Goal: Task Accomplishment & Management: Complete application form

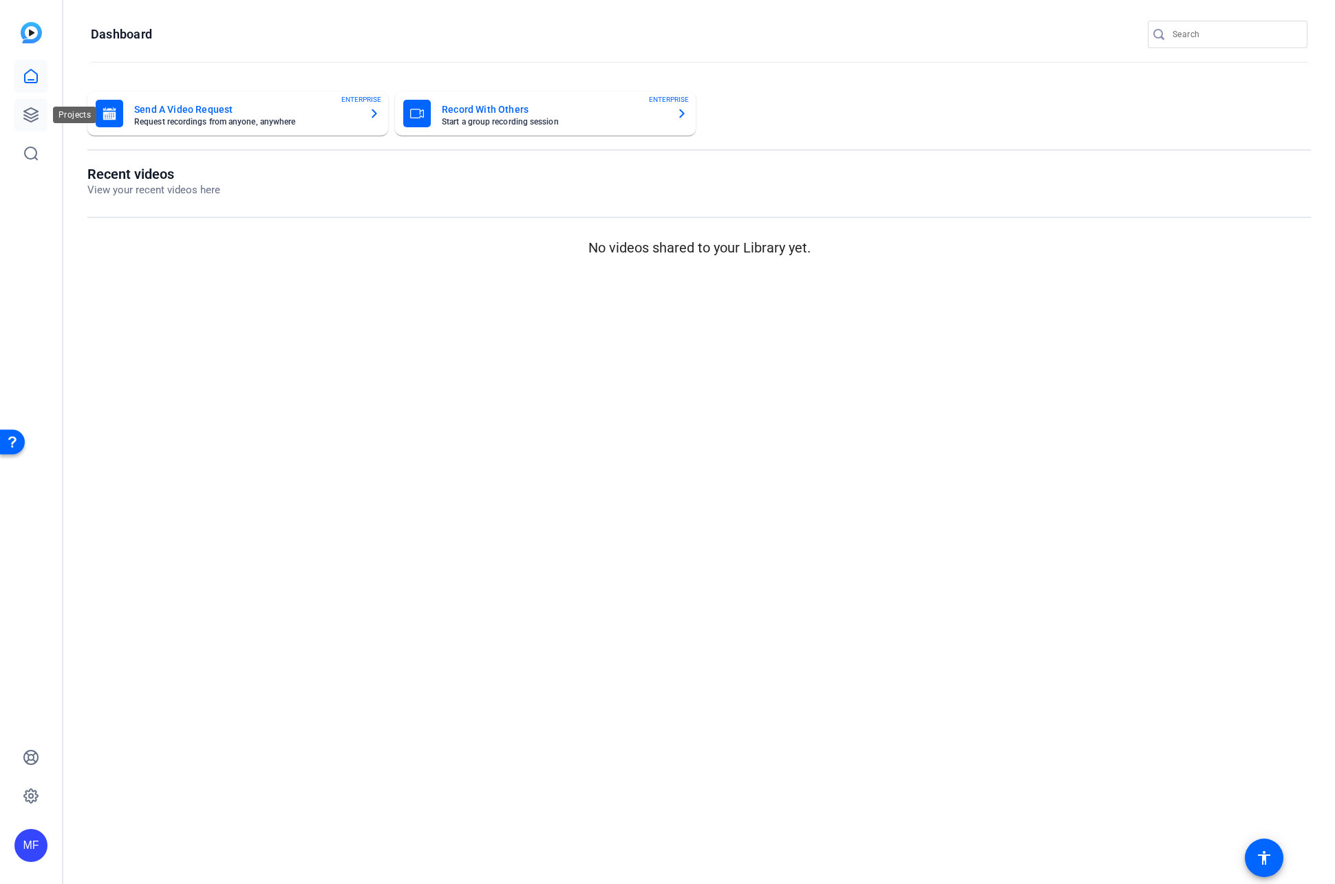
click at [34, 113] on icon at bounding box center [31, 115] width 14 height 14
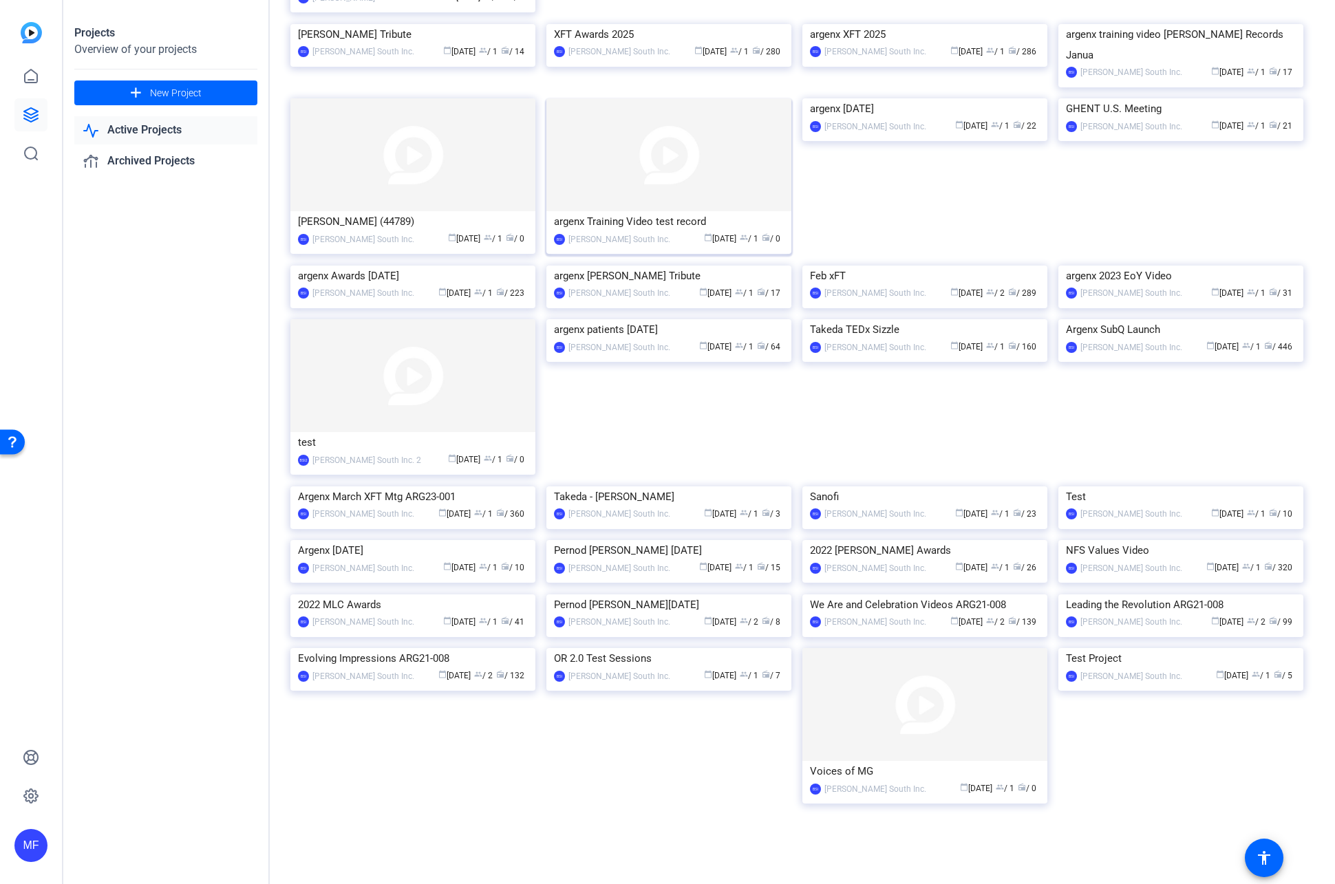
scroll to position [784, 0]
click at [887, 734] on img at bounding box center [924, 704] width 245 height 113
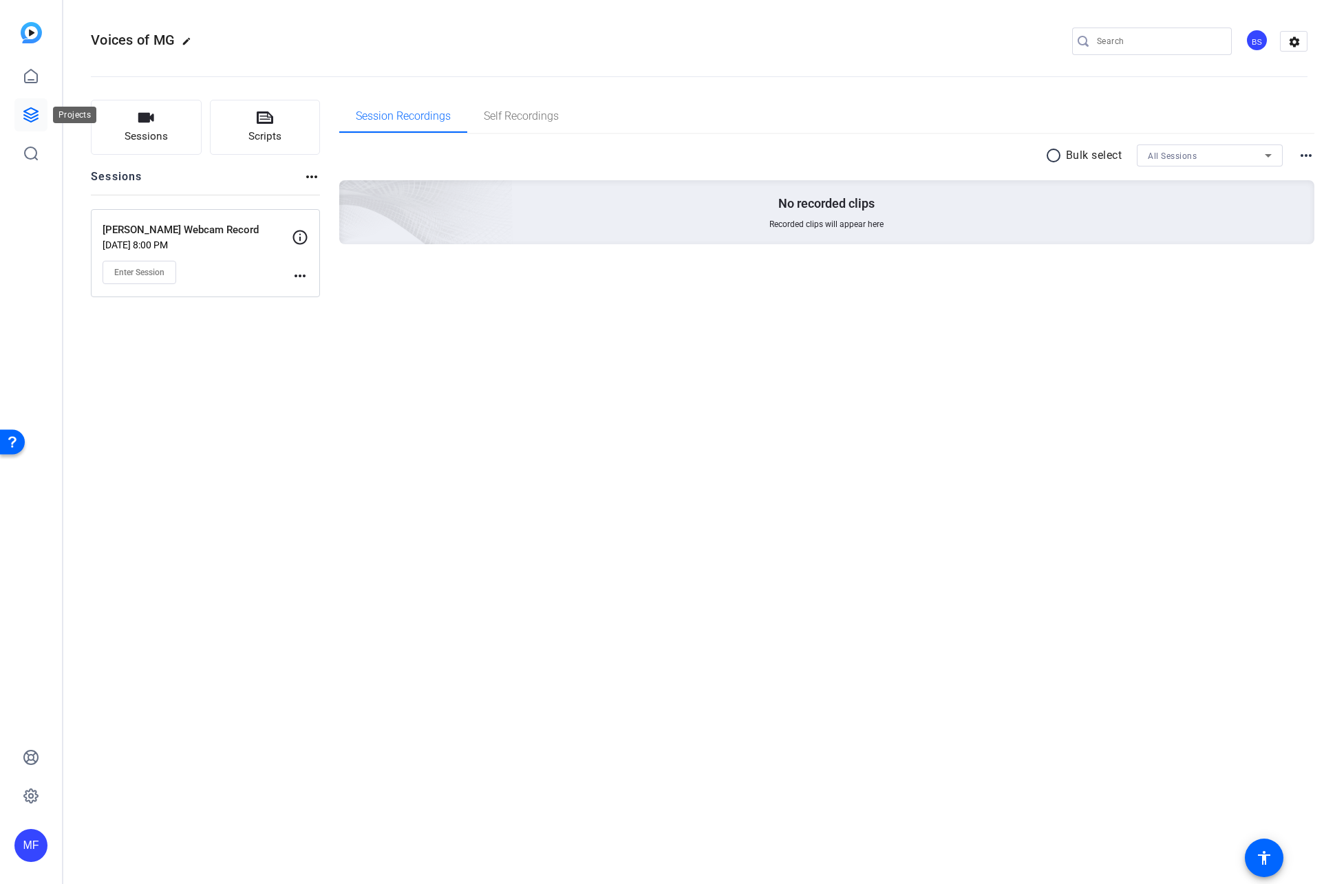
click at [22, 119] on link at bounding box center [30, 114] width 33 height 33
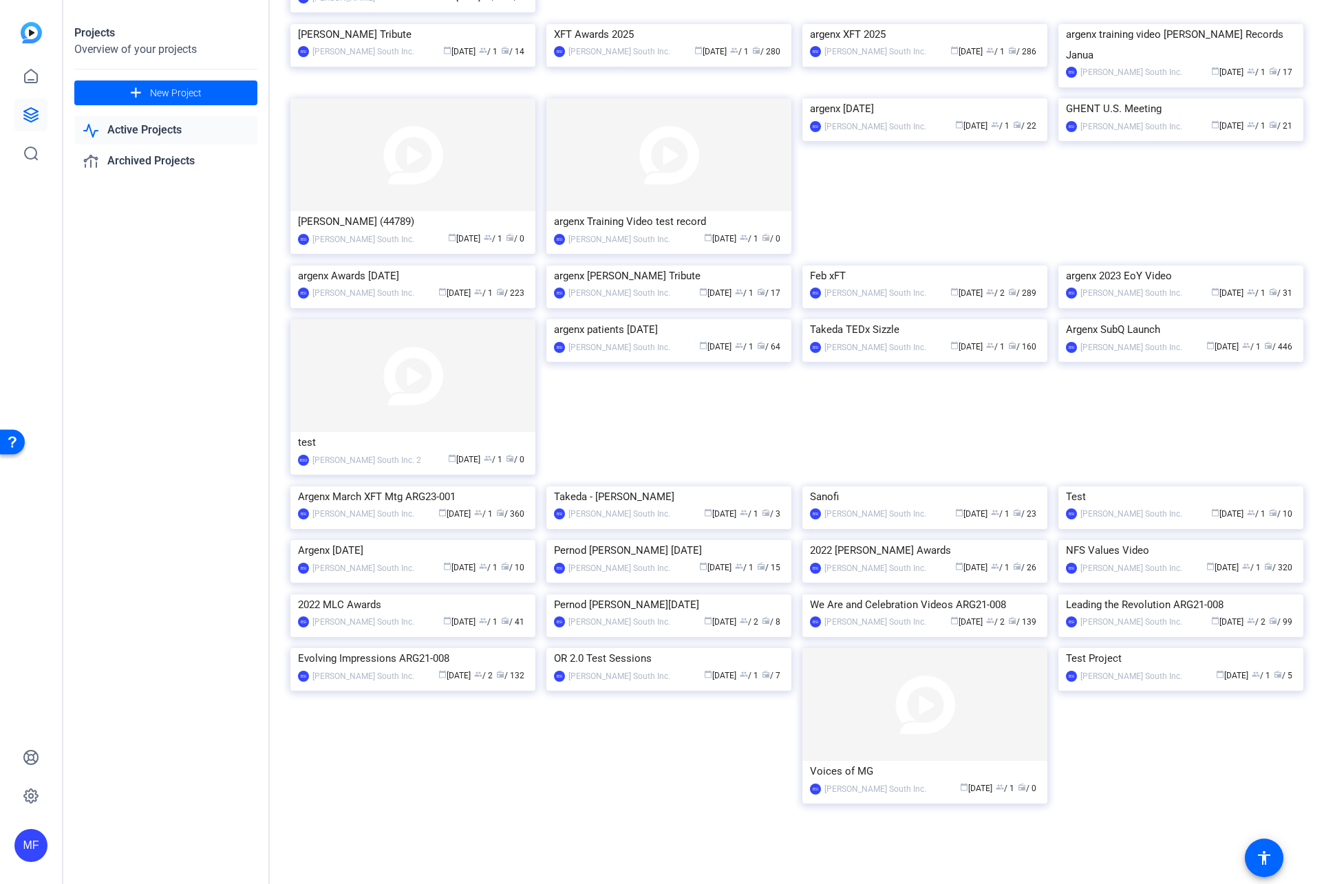
scroll to position [784, 0]
click at [933, 782] on div "calendar_today [DATE] group / 1 radio / 0" at bounding box center [986, 788] width 107 height 14
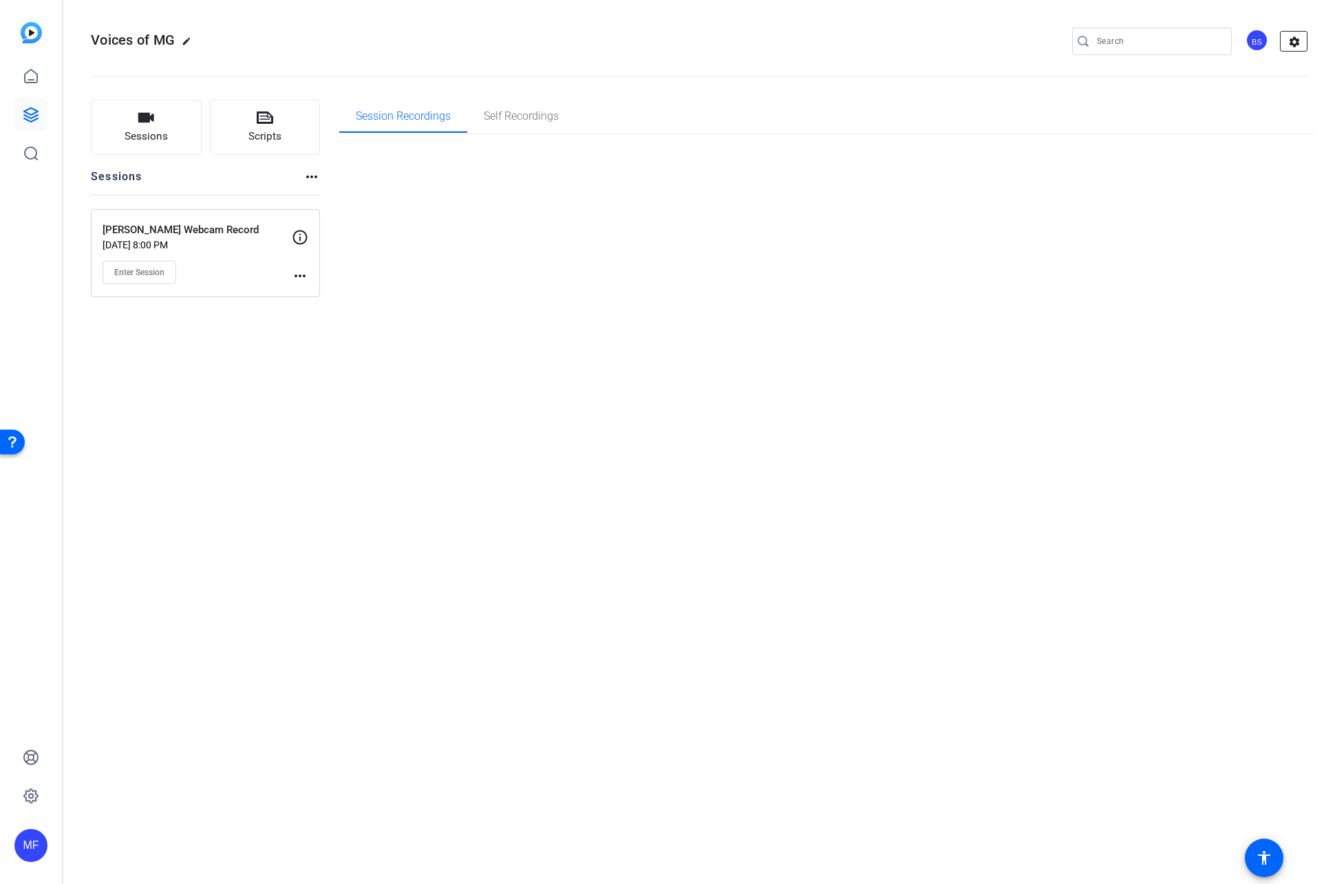
click at [1290, 40] on mat-icon "settings" at bounding box center [1294, 42] width 28 height 21
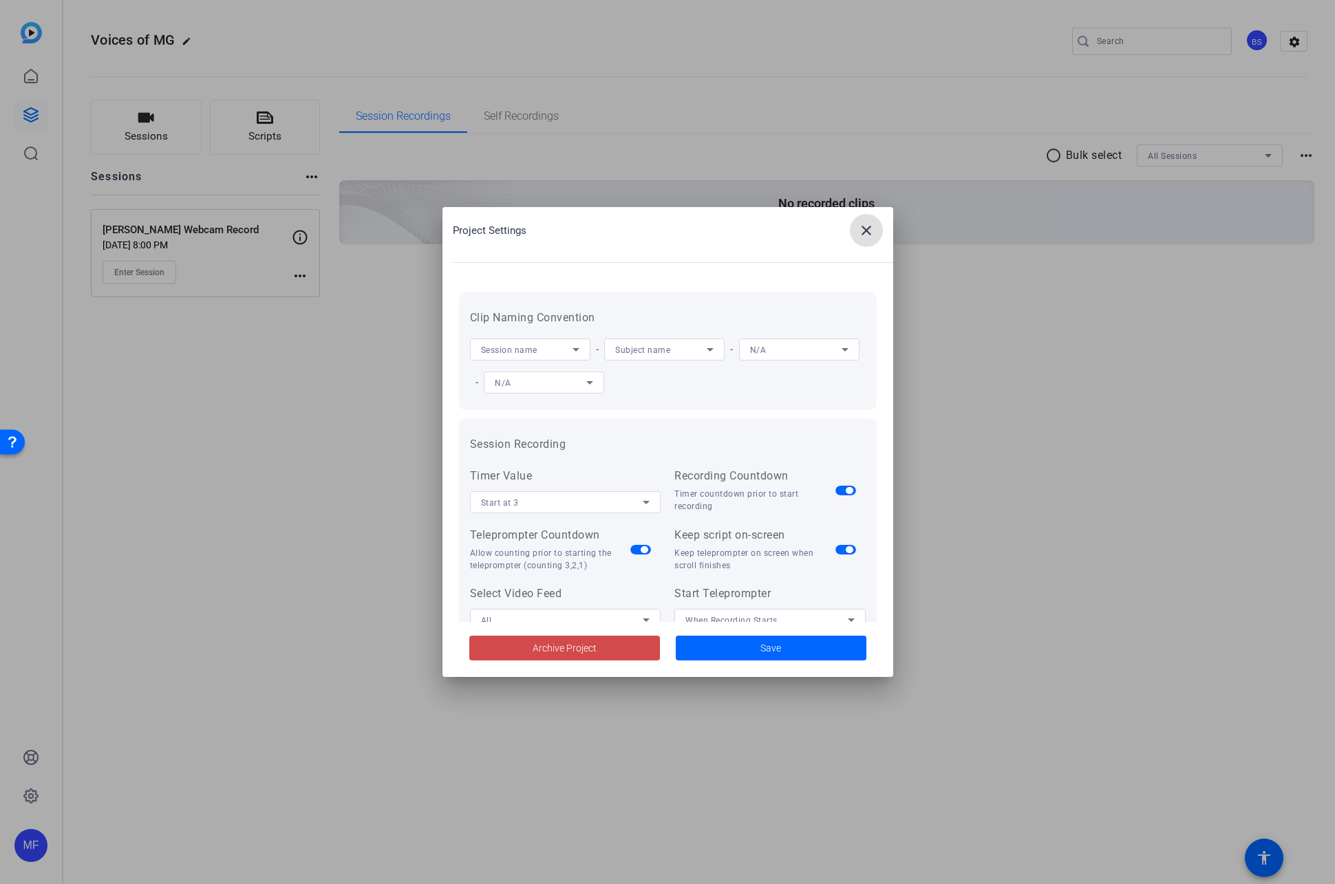
click at [555, 642] on span "Archive Project" at bounding box center [564, 648] width 64 height 14
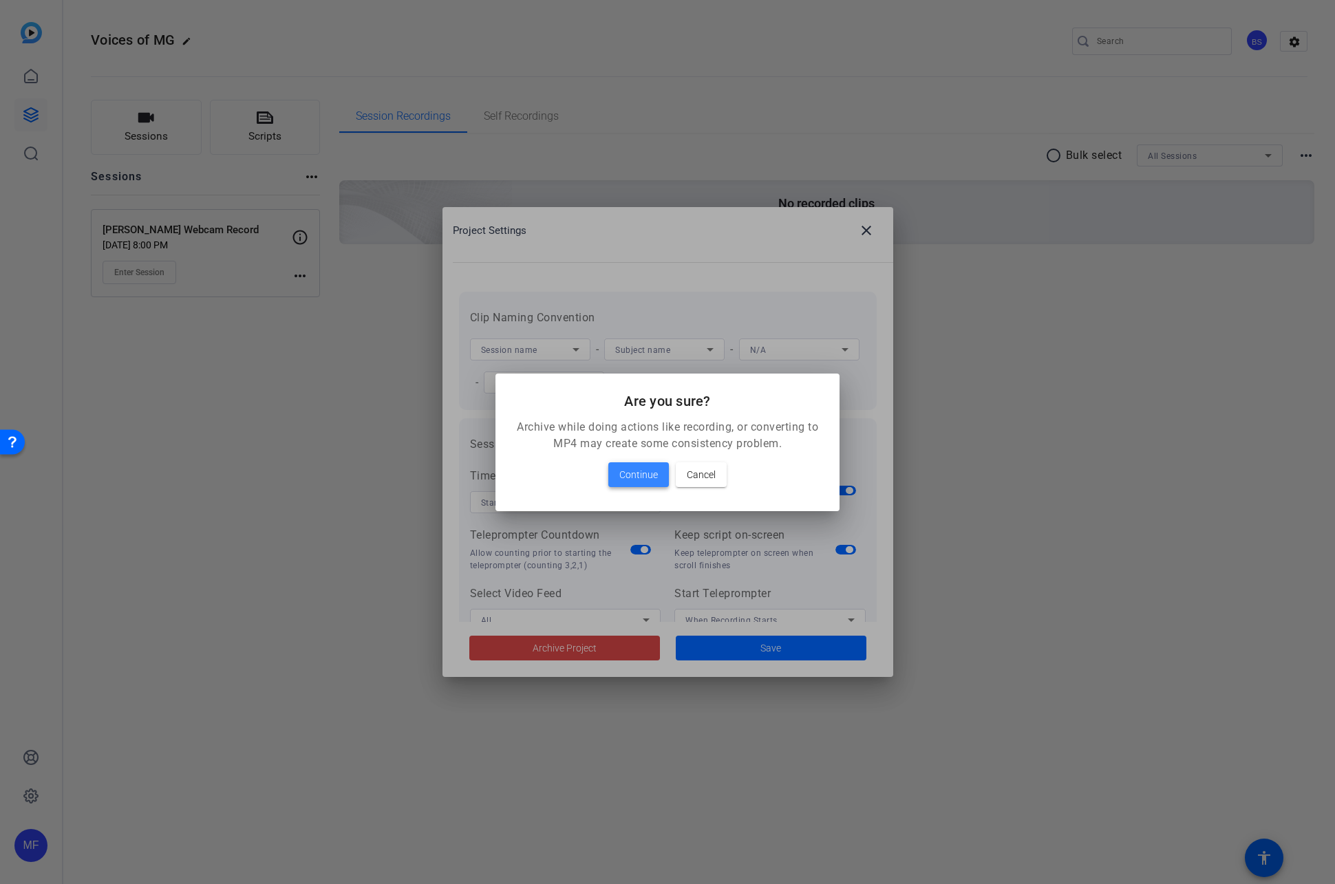
click at [635, 476] on span "Continue" at bounding box center [638, 474] width 39 height 17
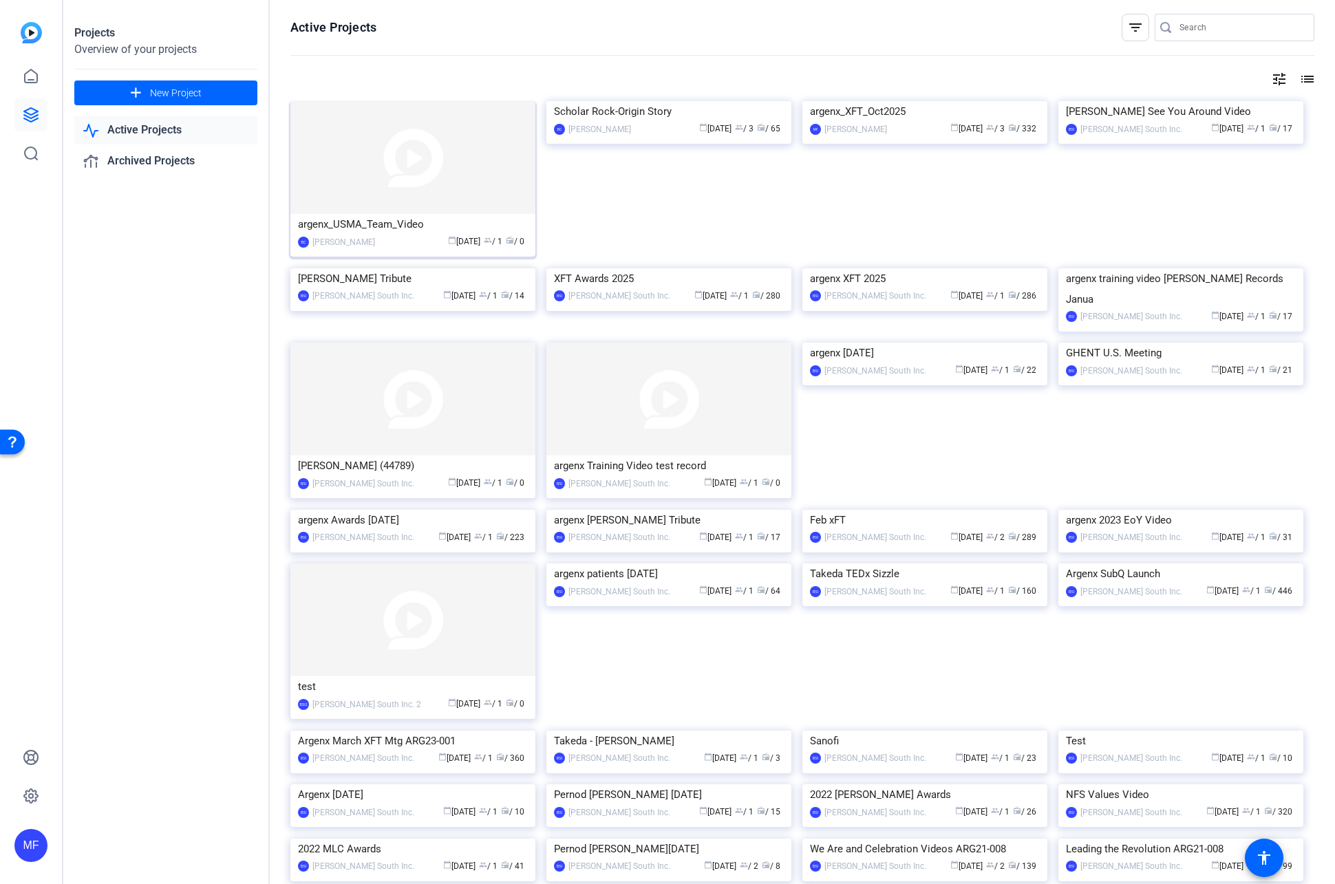
click at [433, 162] on img at bounding box center [412, 157] width 245 height 113
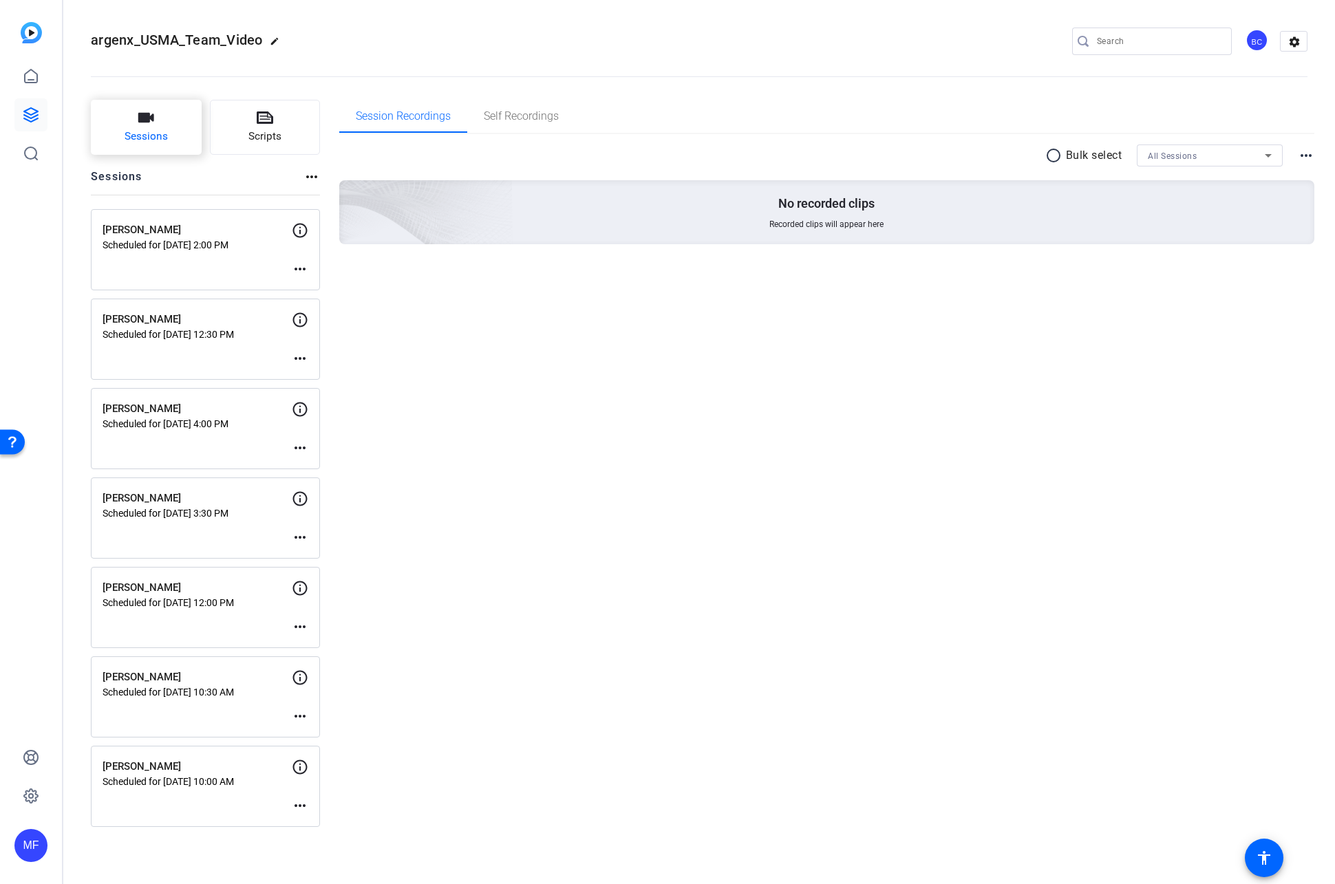
click at [180, 130] on button "Sessions" at bounding box center [146, 127] width 111 height 55
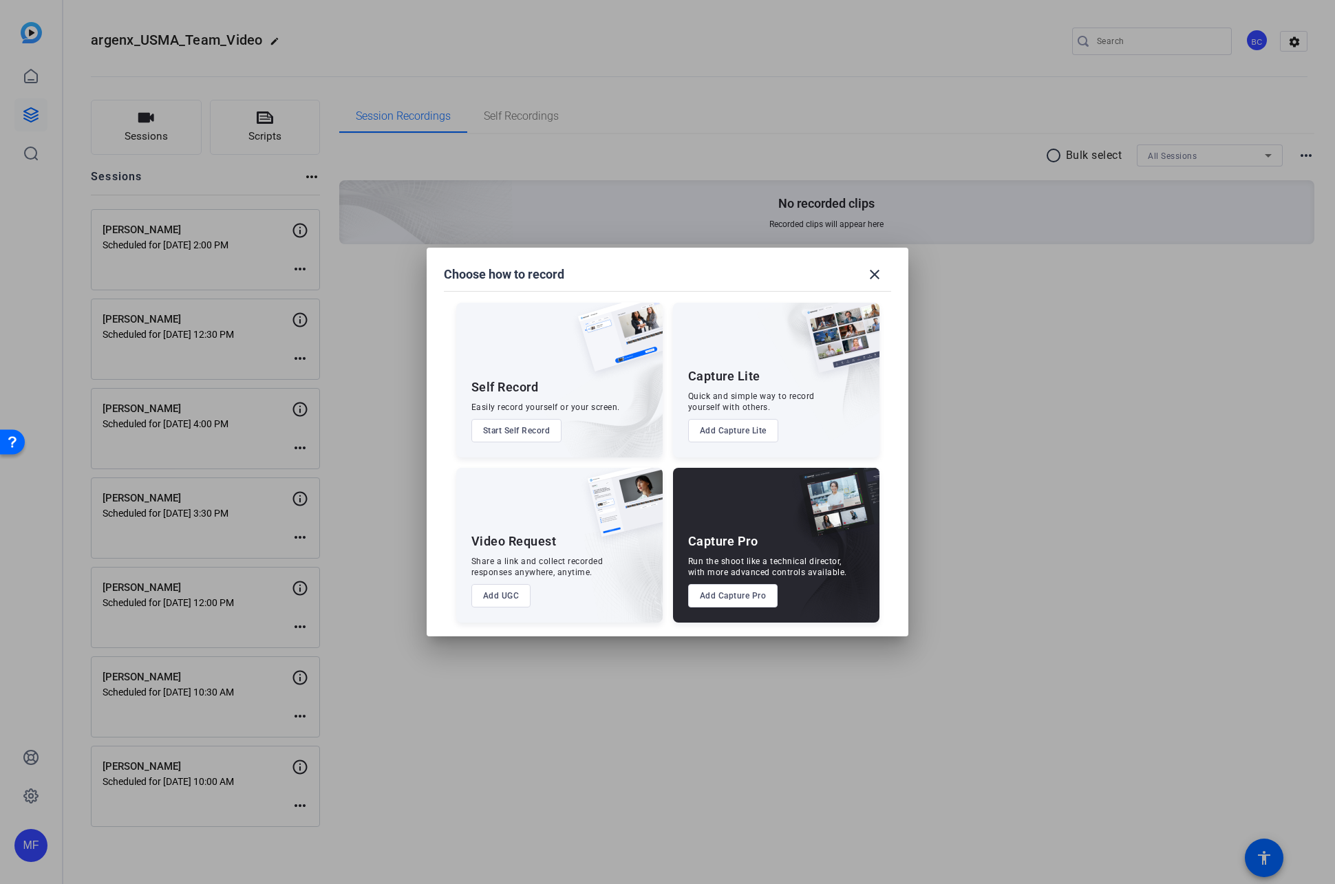
click at [700, 602] on button "Add Capture Pro" at bounding box center [733, 595] width 90 height 23
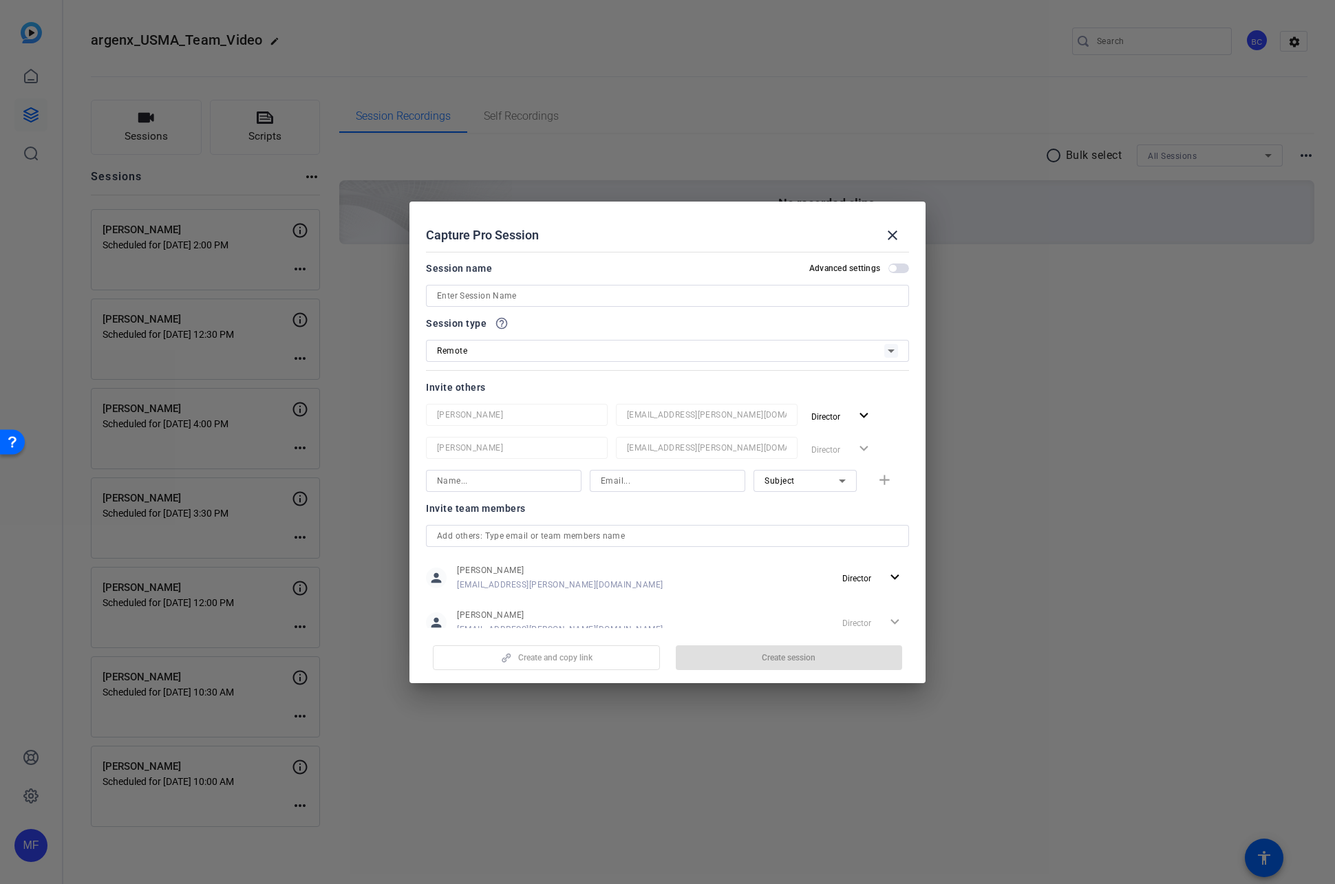
click at [493, 291] on input at bounding box center [667, 296] width 461 height 17
paste input "[PERSON_NAME]"
type input "[PERSON_NAME]"
click at [895, 268] on span "button" at bounding box center [892, 268] width 7 height 7
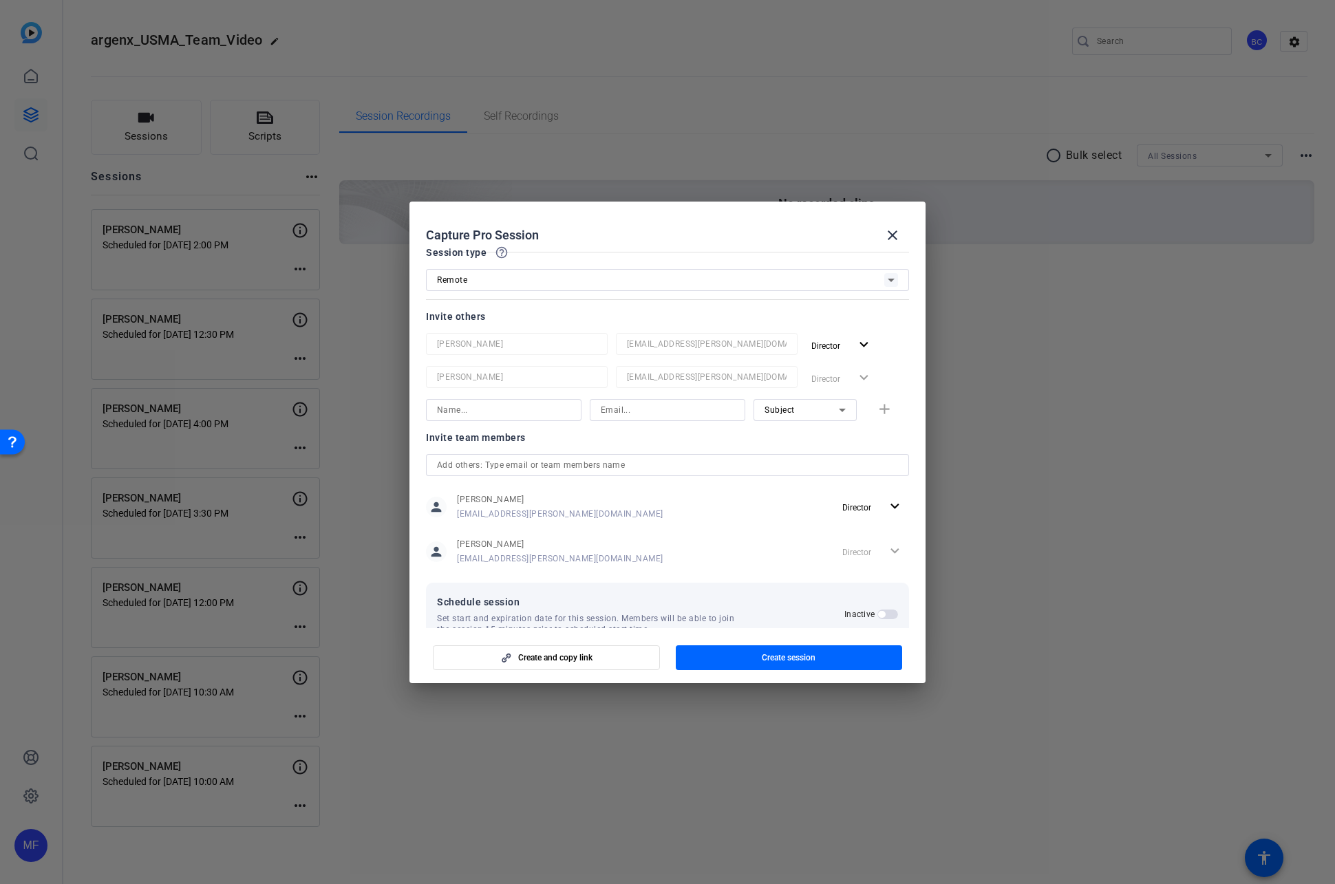
scroll to position [104, 0]
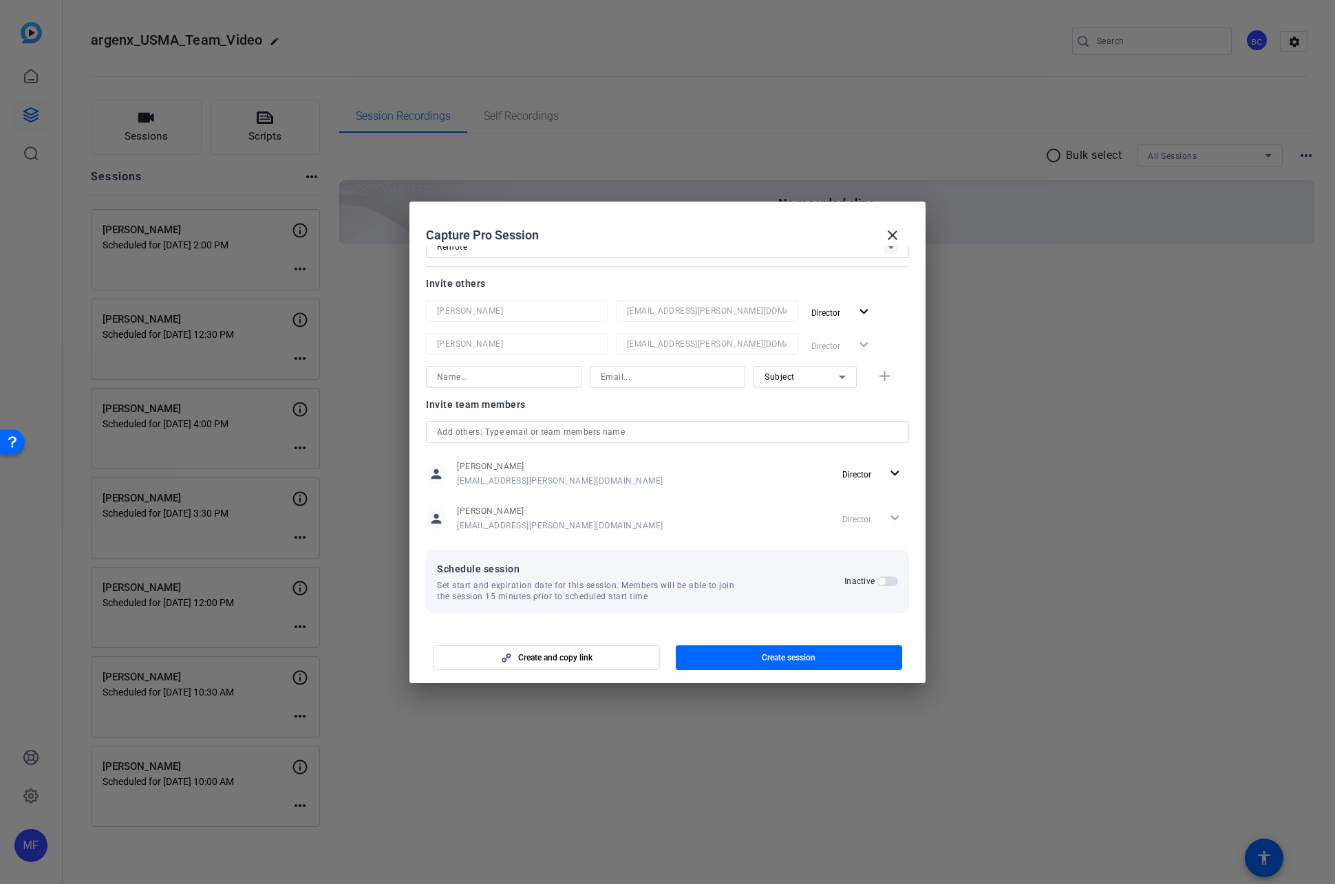
click at [887, 583] on span "button" at bounding box center [887, 581] width 21 height 10
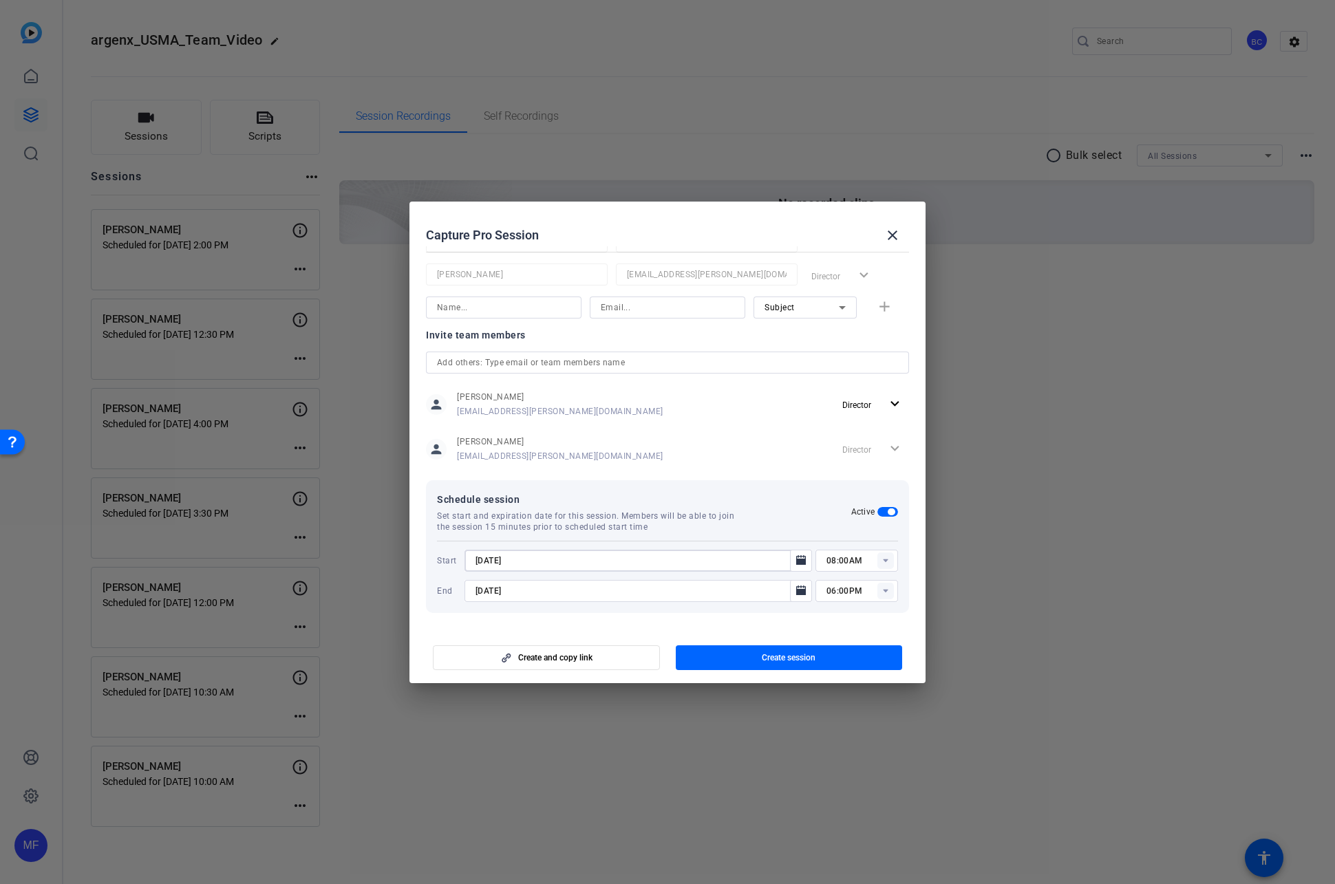
click at [494, 561] on input "[DATE]" at bounding box center [631, 560] width 312 height 17
type input "[DATE]"
type input "04:00PM"
type input "[DATE]"
type input "05:00PM"
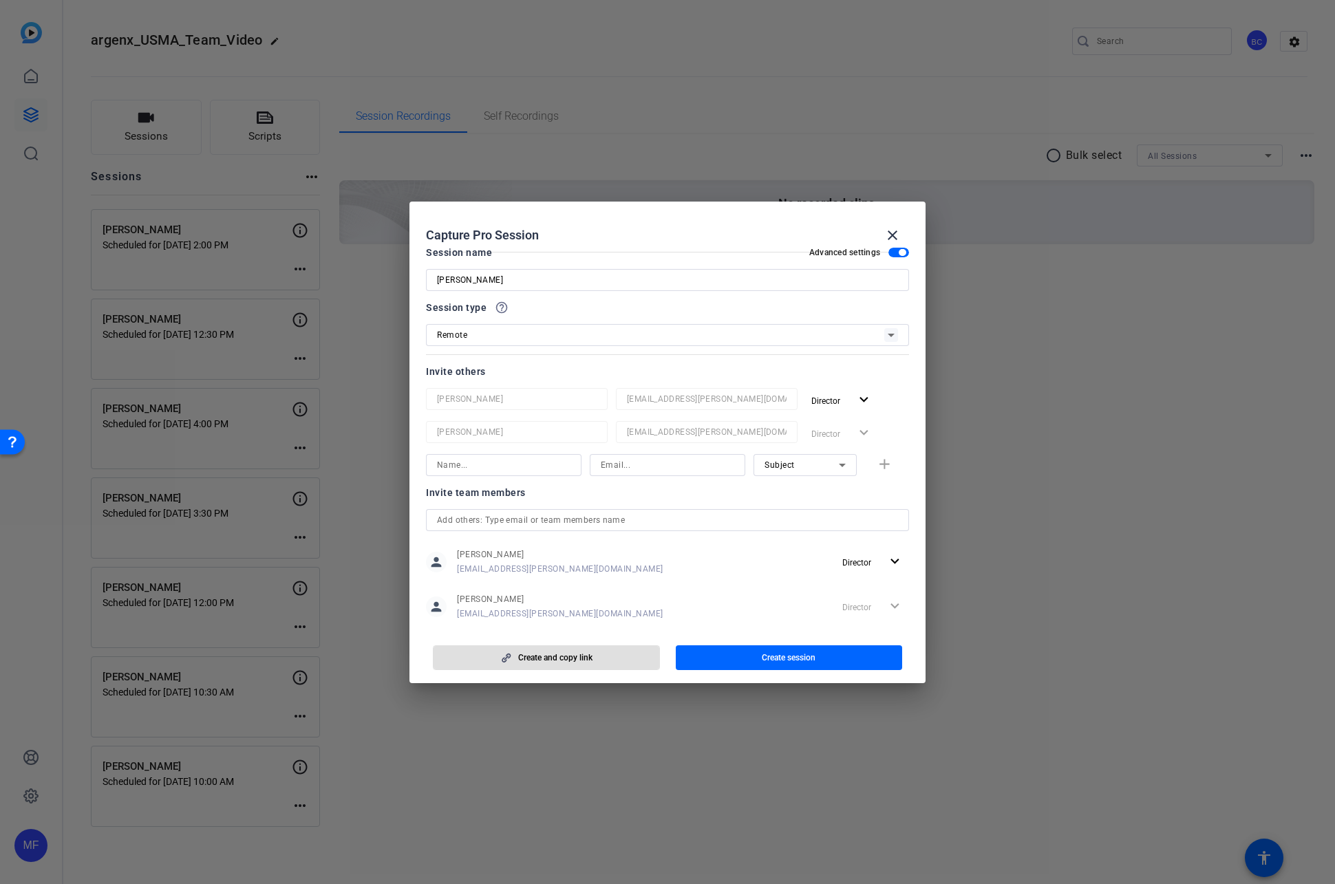
scroll to position [0, 0]
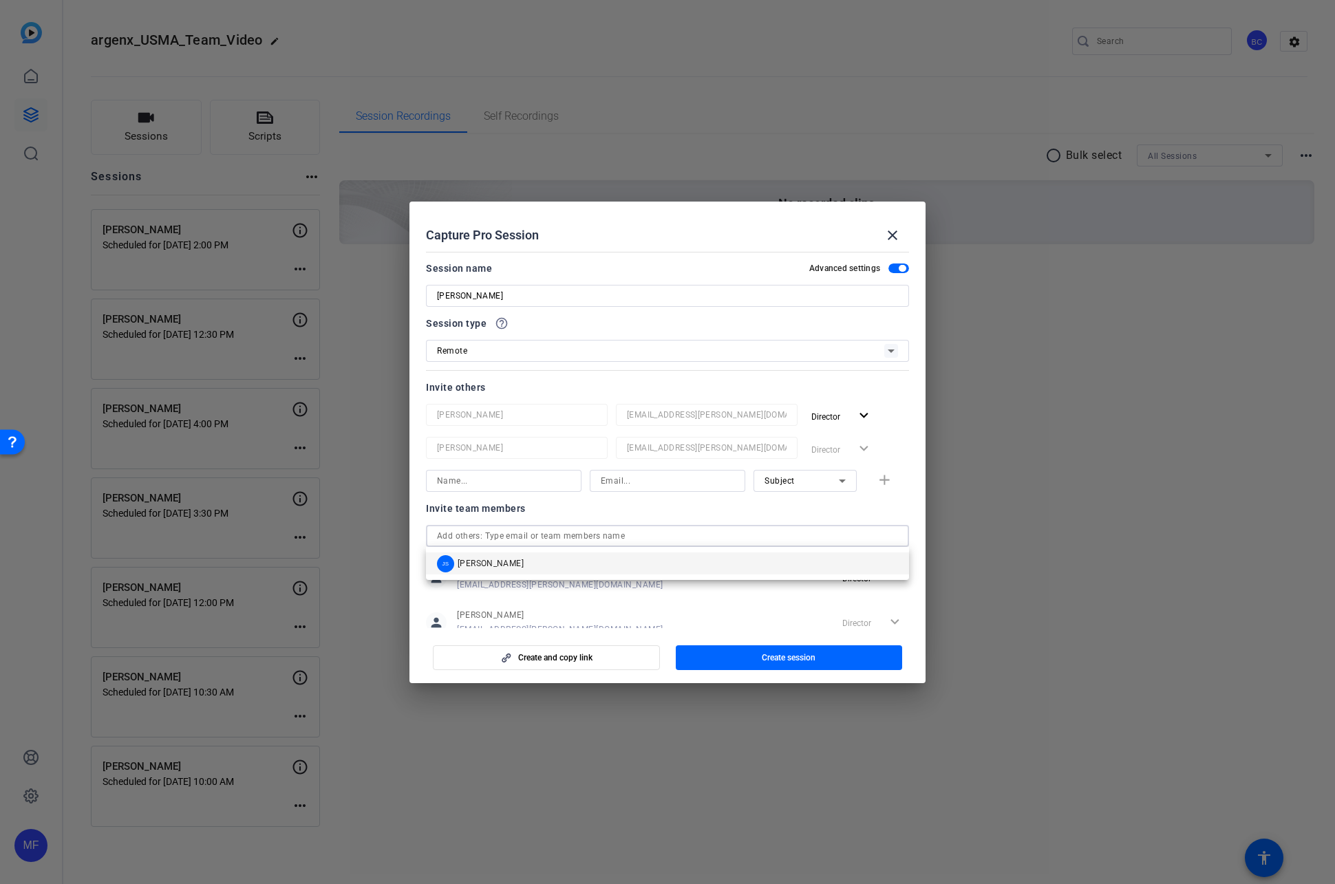
click at [486, 535] on input "text" at bounding box center [667, 536] width 461 height 17
click at [473, 566] on span "[PERSON_NAME]" at bounding box center [490, 563] width 66 height 11
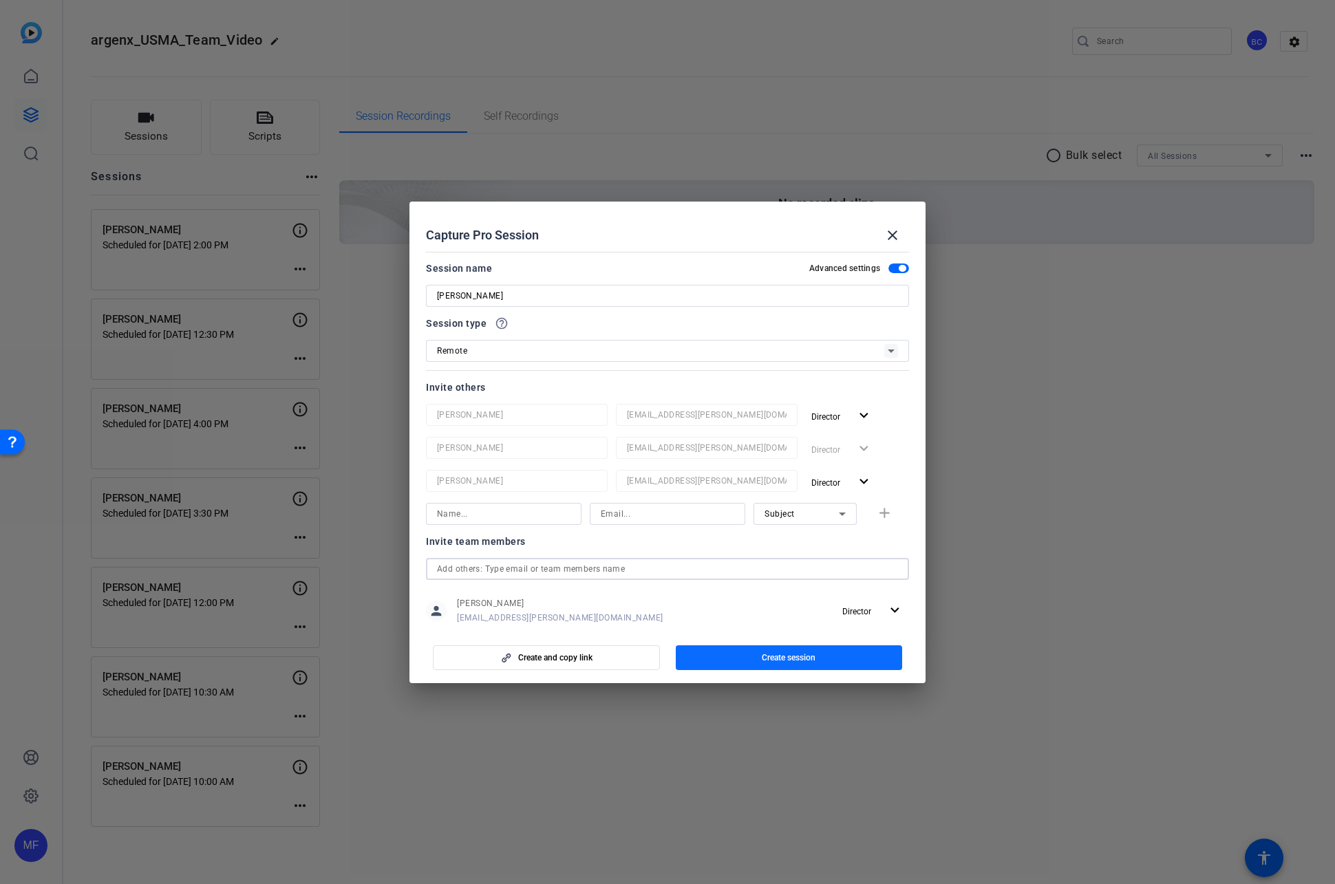
click at [784, 660] on span "Create session" at bounding box center [788, 657] width 54 height 11
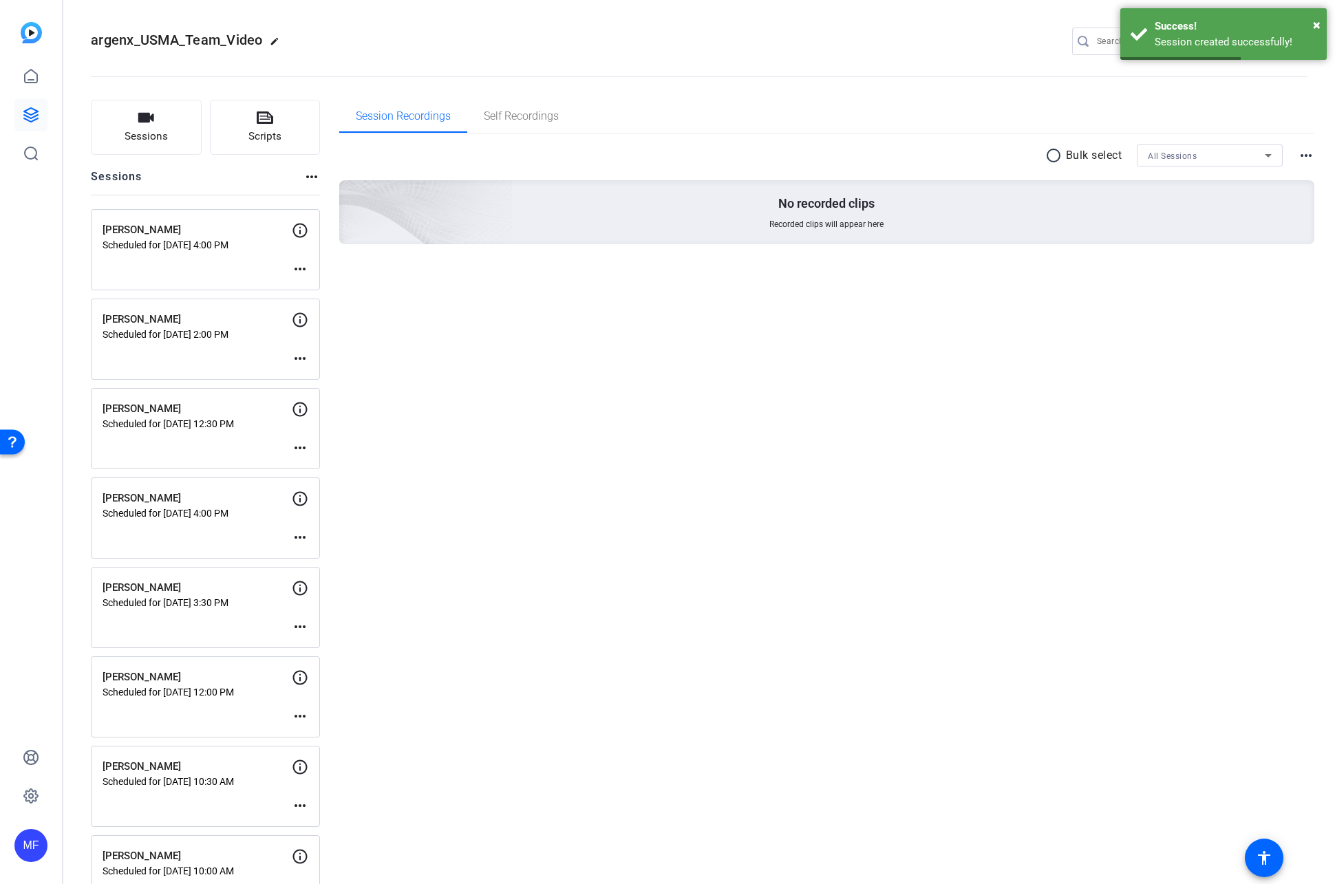
click at [299, 270] on mat-icon "more_horiz" at bounding box center [300, 269] width 17 height 17
click at [311, 293] on span "Edit Session" at bounding box center [334, 289] width 63 height 17
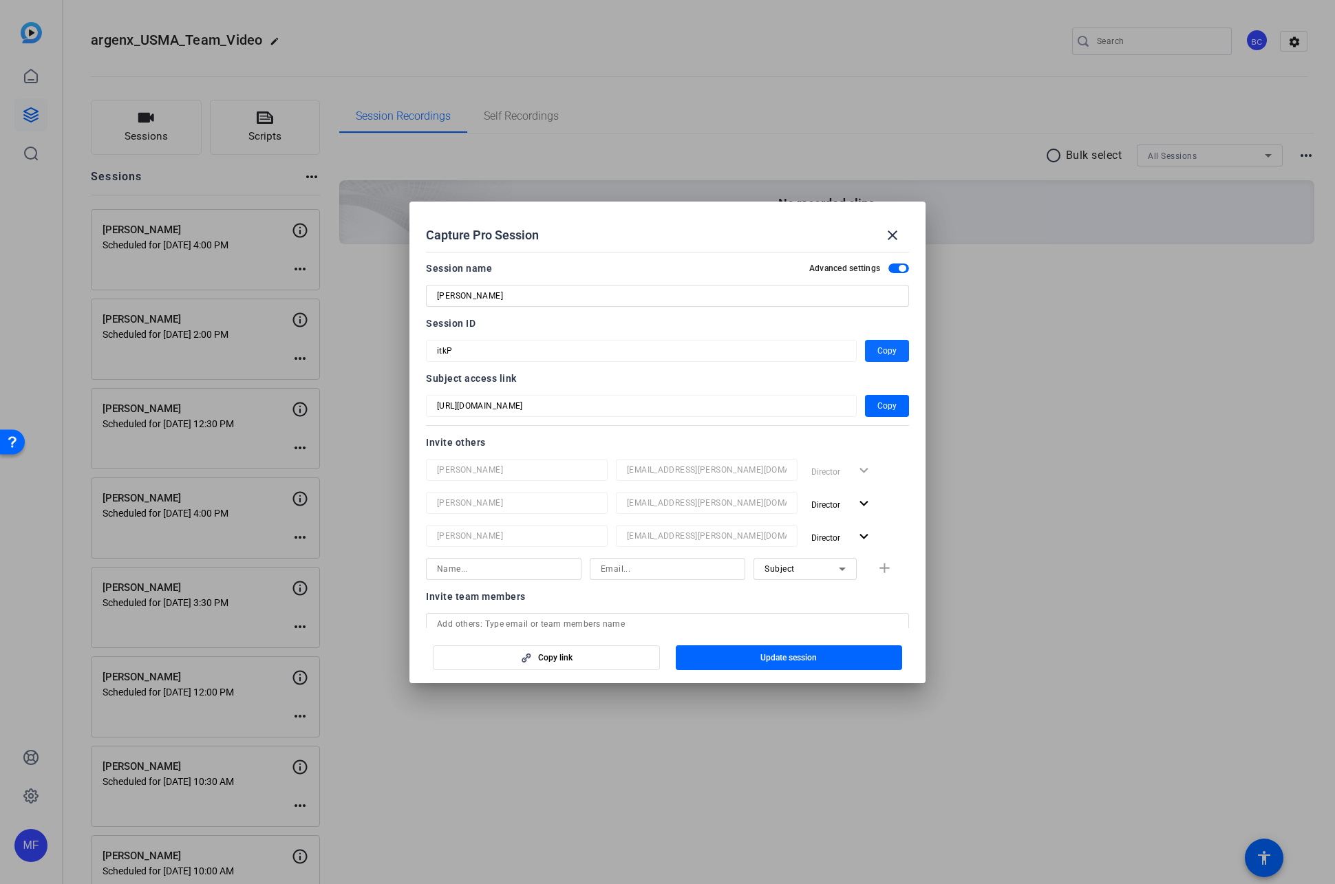
click at [893, 349] on span "Copy" at bounding box center [886, 351] width 19 height 17
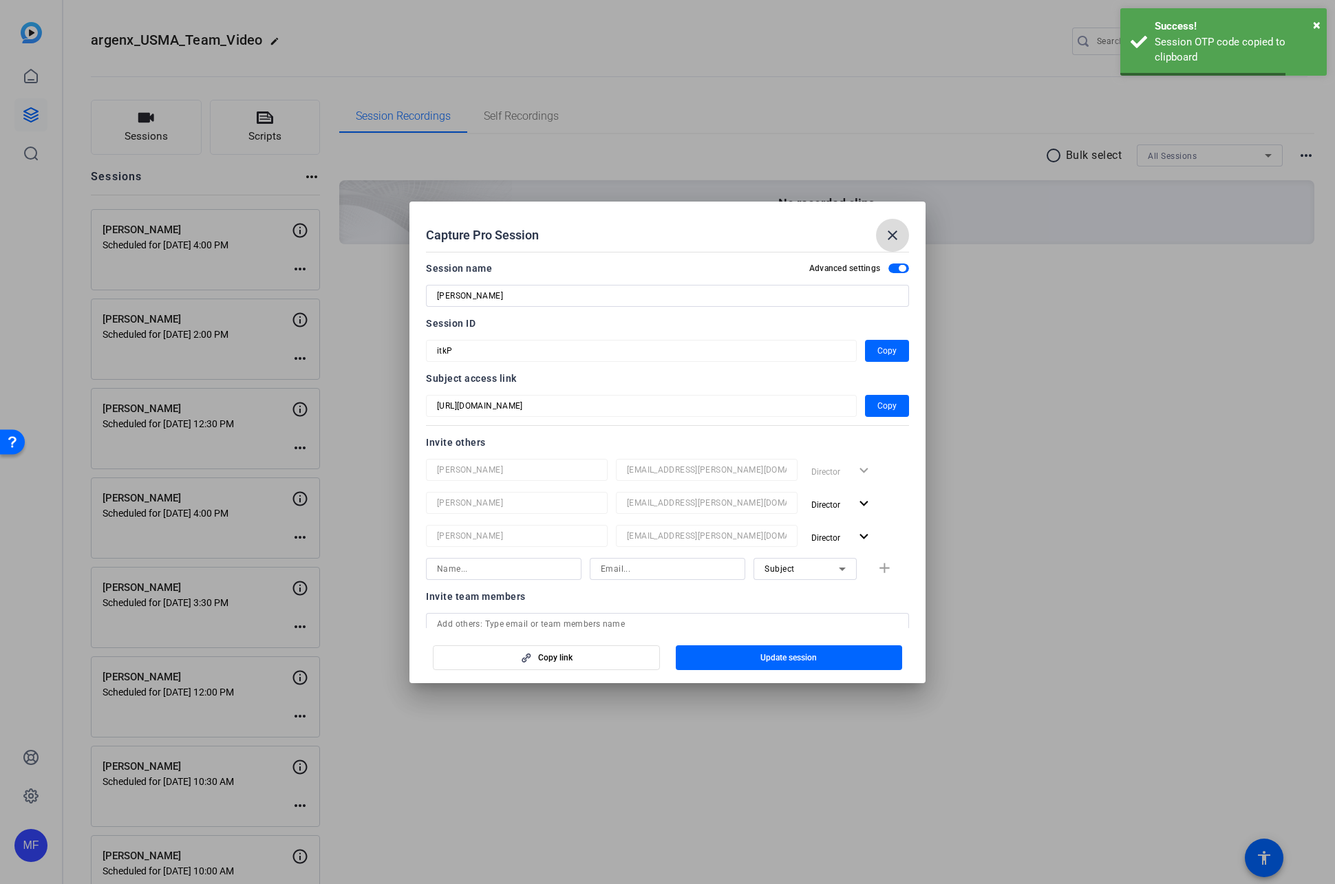
click at [897, 234] on mat-icon "close" at bounding box center [892, 235] width 17 height 17
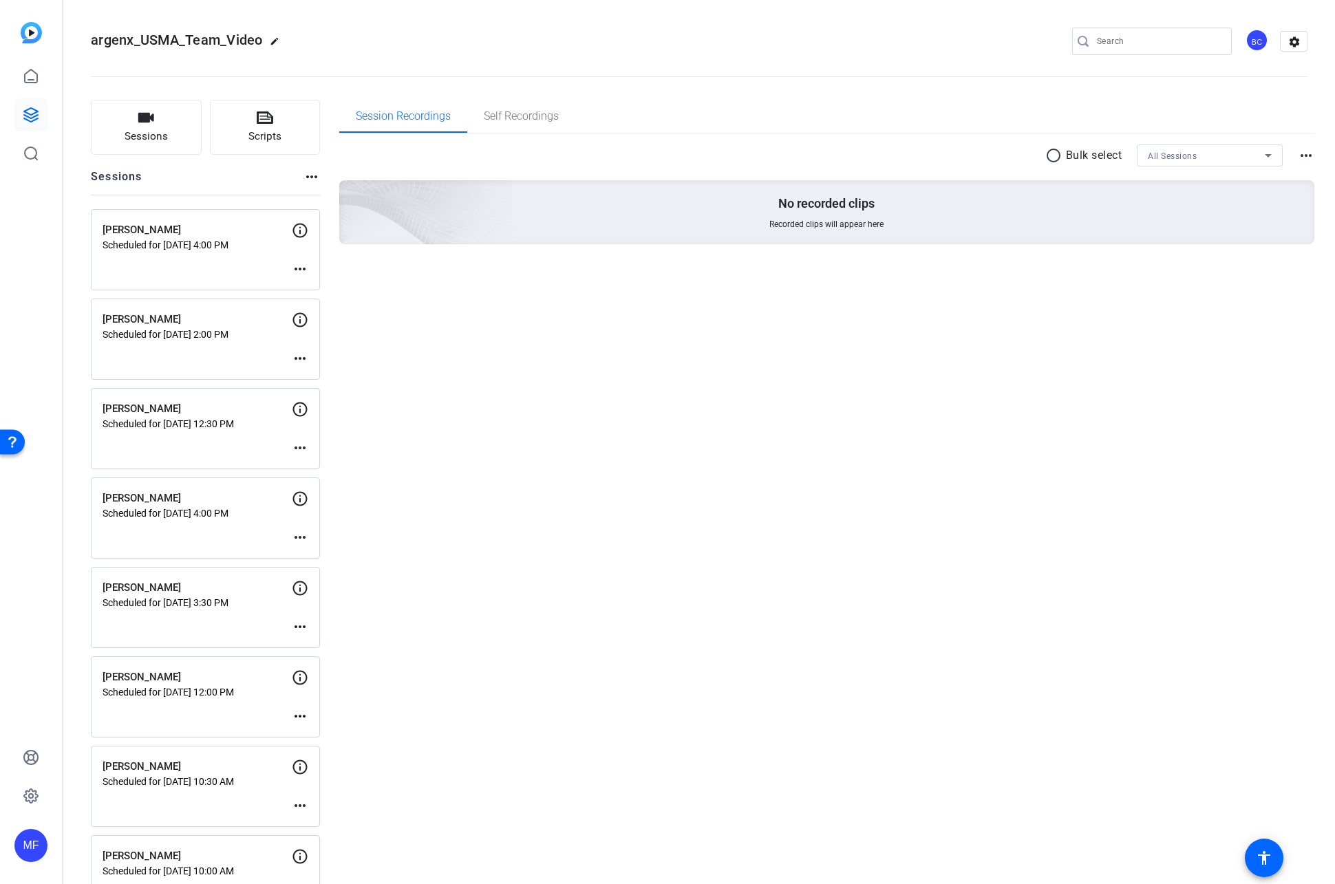
click at [300, 268] on mat-icon "more_horiz" at bounding box center [300, 269] width 17 height 17
click at [312, 294] on span "Edit Session" at bounding box center [334, 289] width 63 height 17
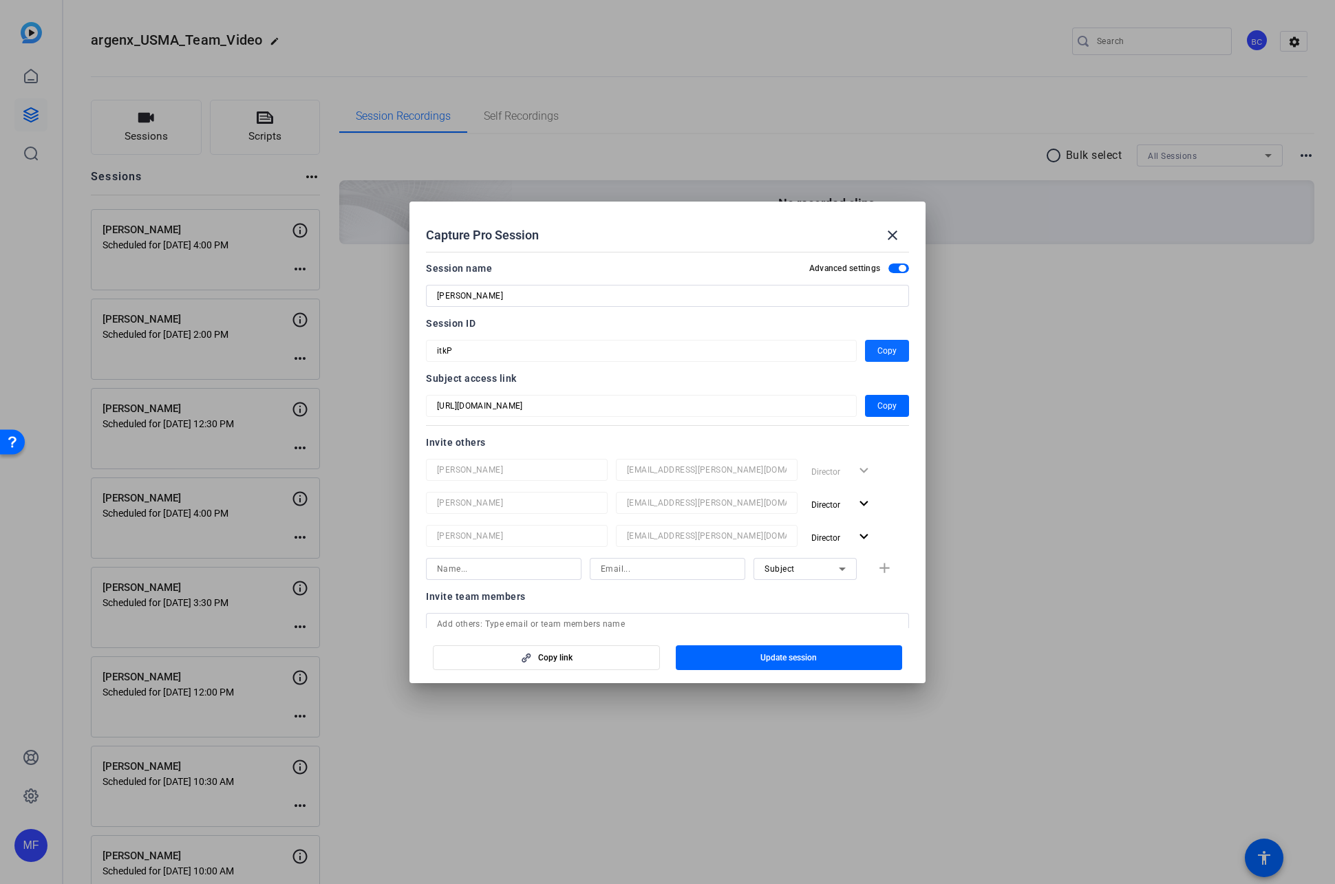
click at [885, 348] on span "Copy" at bounding box center [886, 351] width 19 height 17
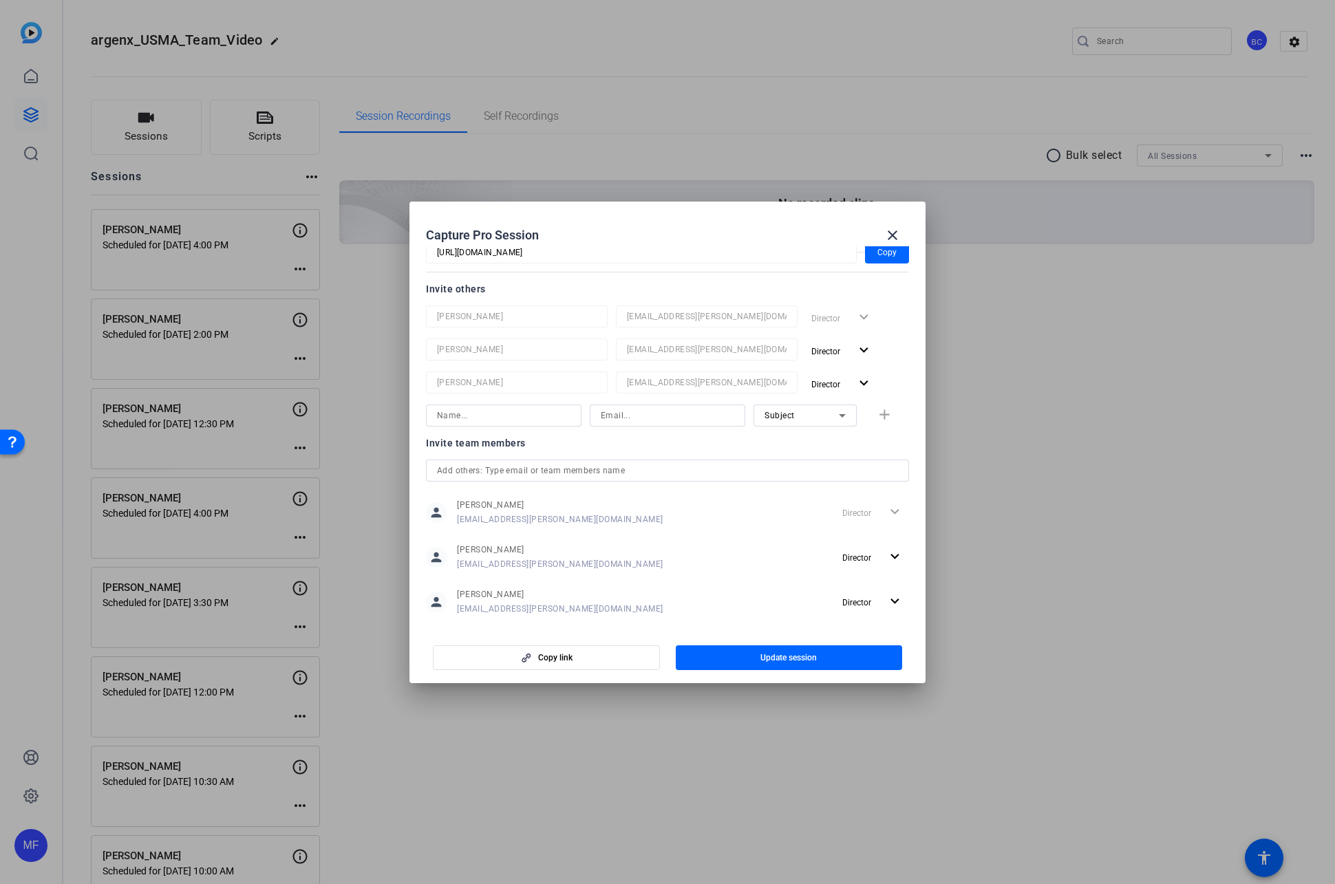
scroll to position [306, 0]
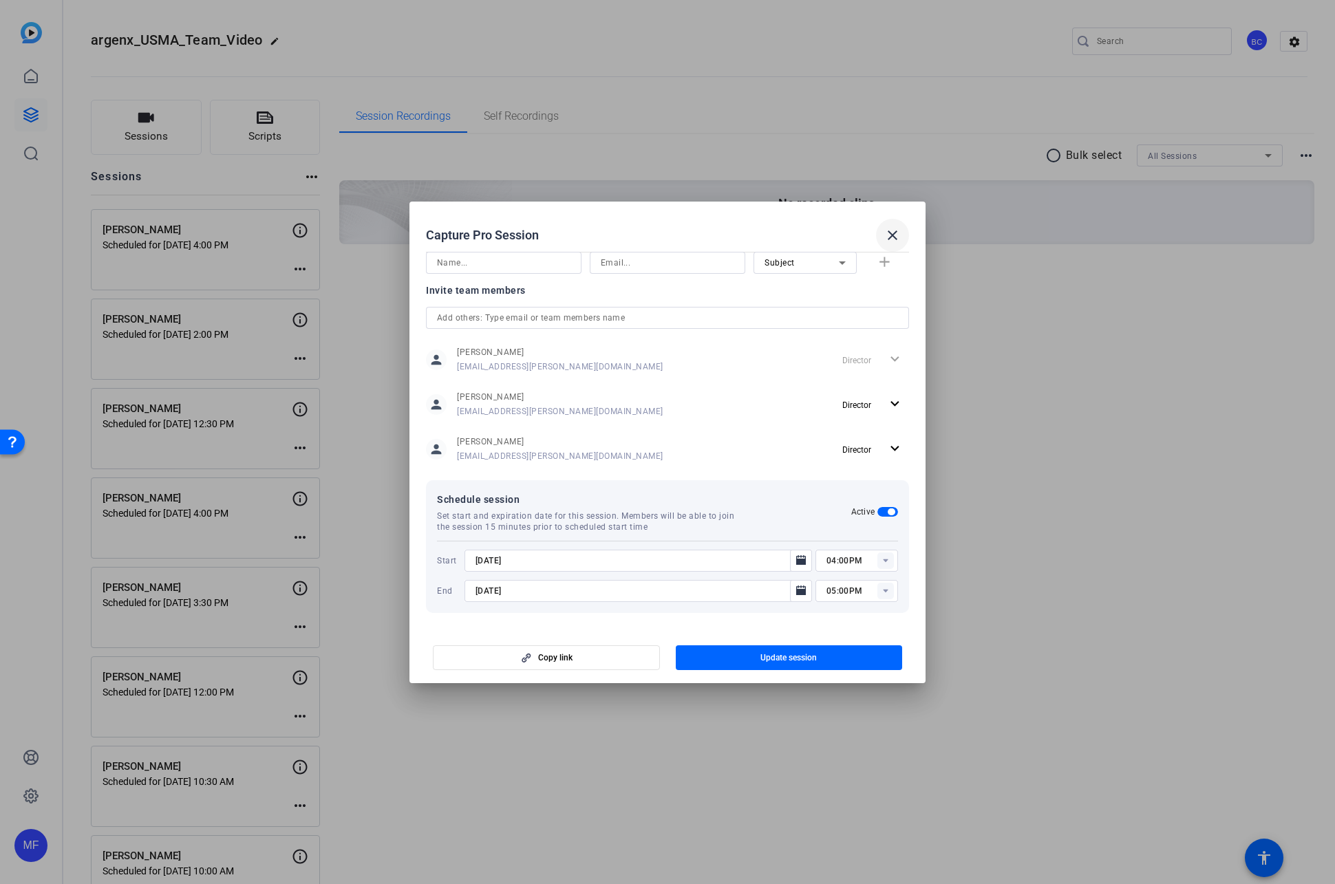
click at [894, 234] on mat-icon "close" at bounding box center [892, 235] width 17 height 17
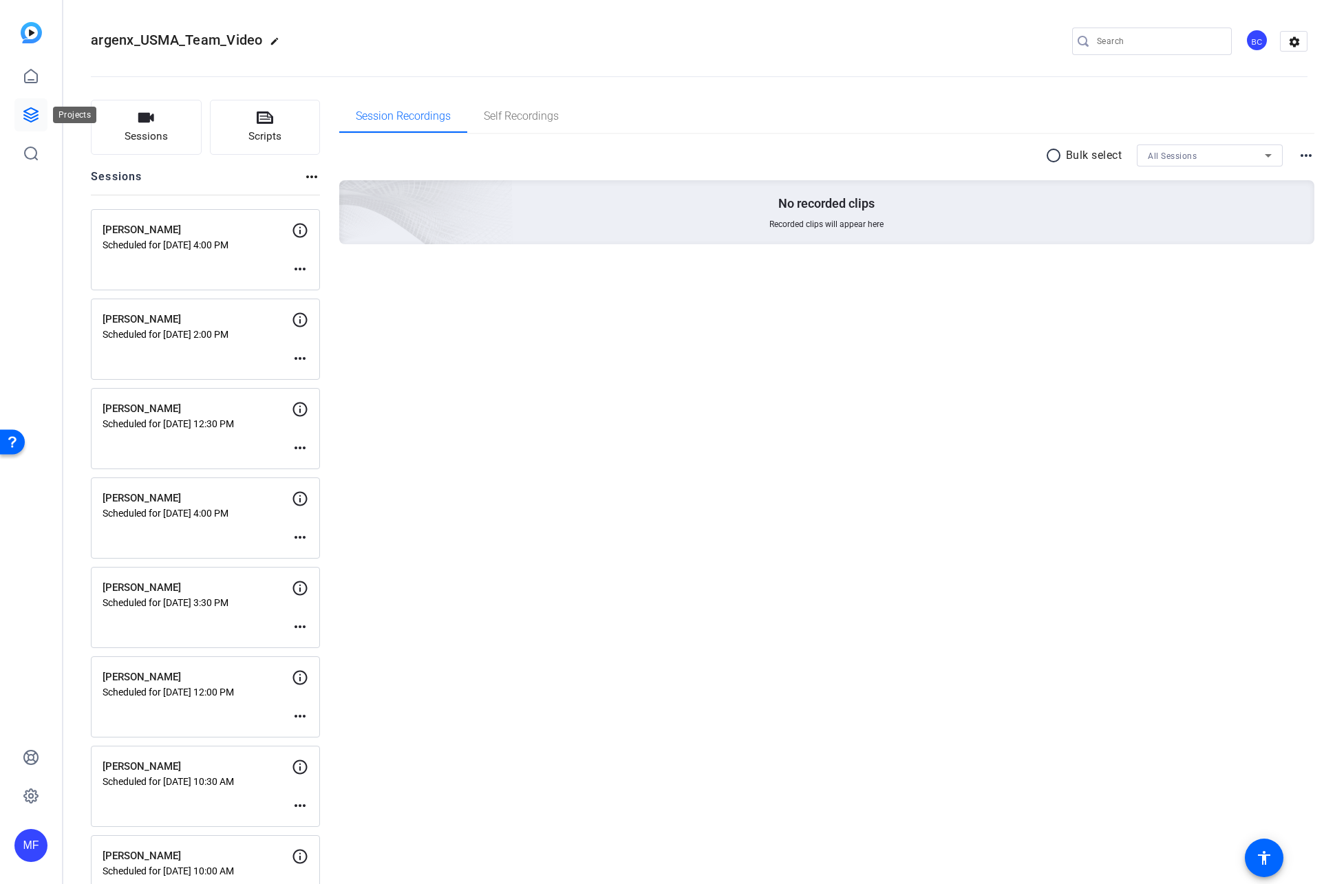
click at [27, 120] on icon at bounding box center [31, 115] width 14 height 14
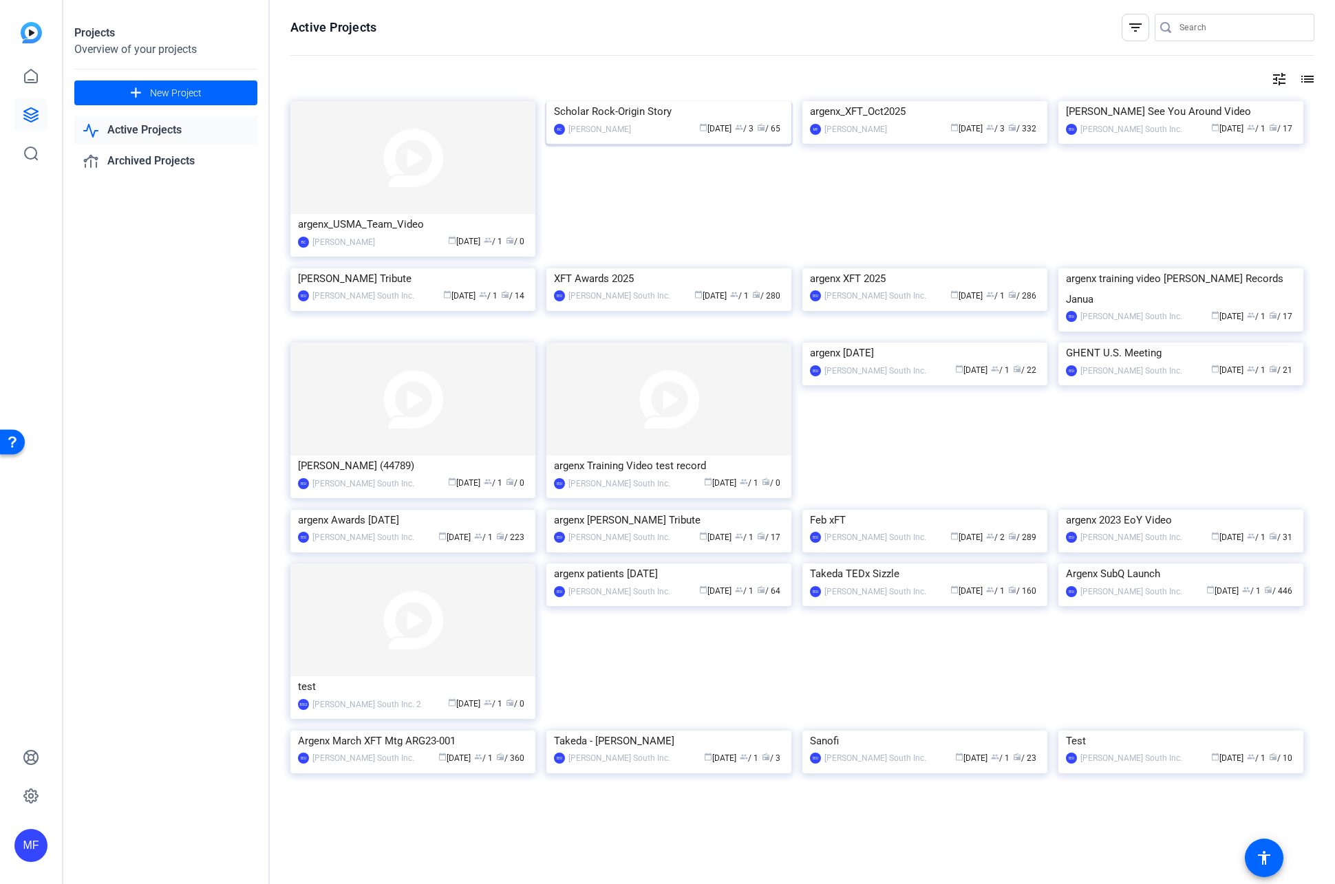
click at [638, 101] on img at bounding box center [668, 101] width 245 height 0
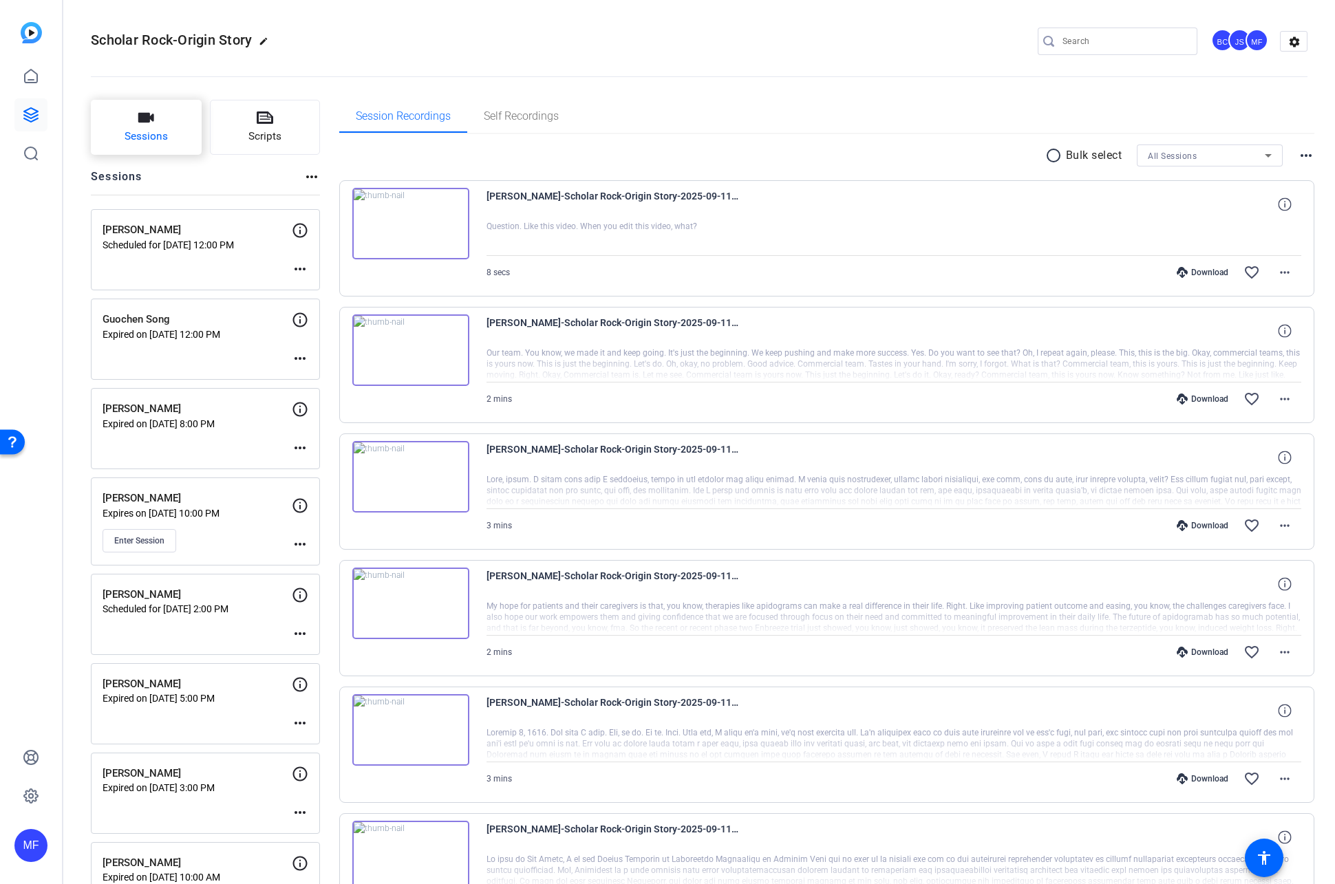
click at [171, 126] on button "Sessions" at bounding box center [146, 127] width 111 height 55
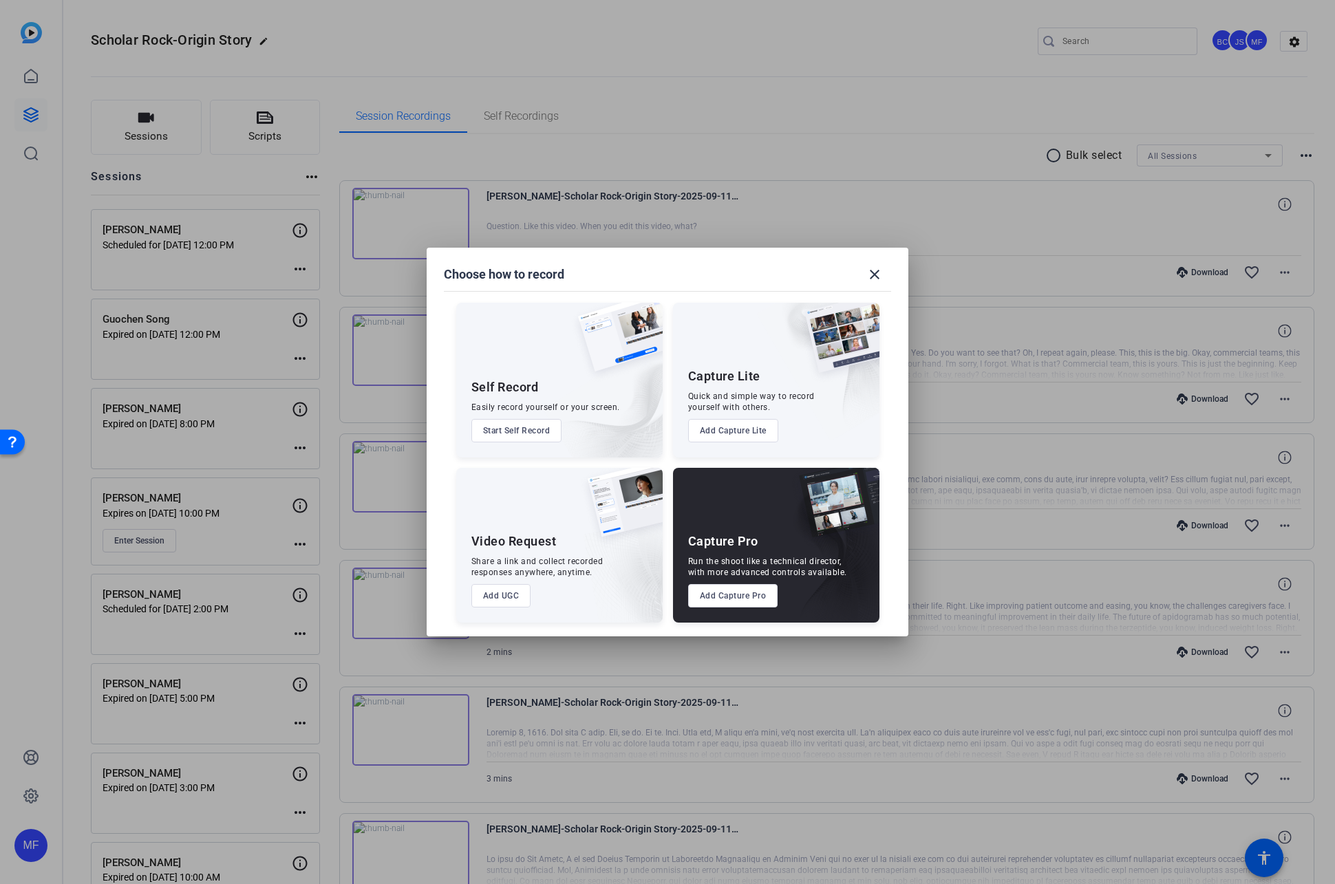
click at [713, 604] on button "Add Capture Pro" at bounding box center [733, 595] width 90 height 23
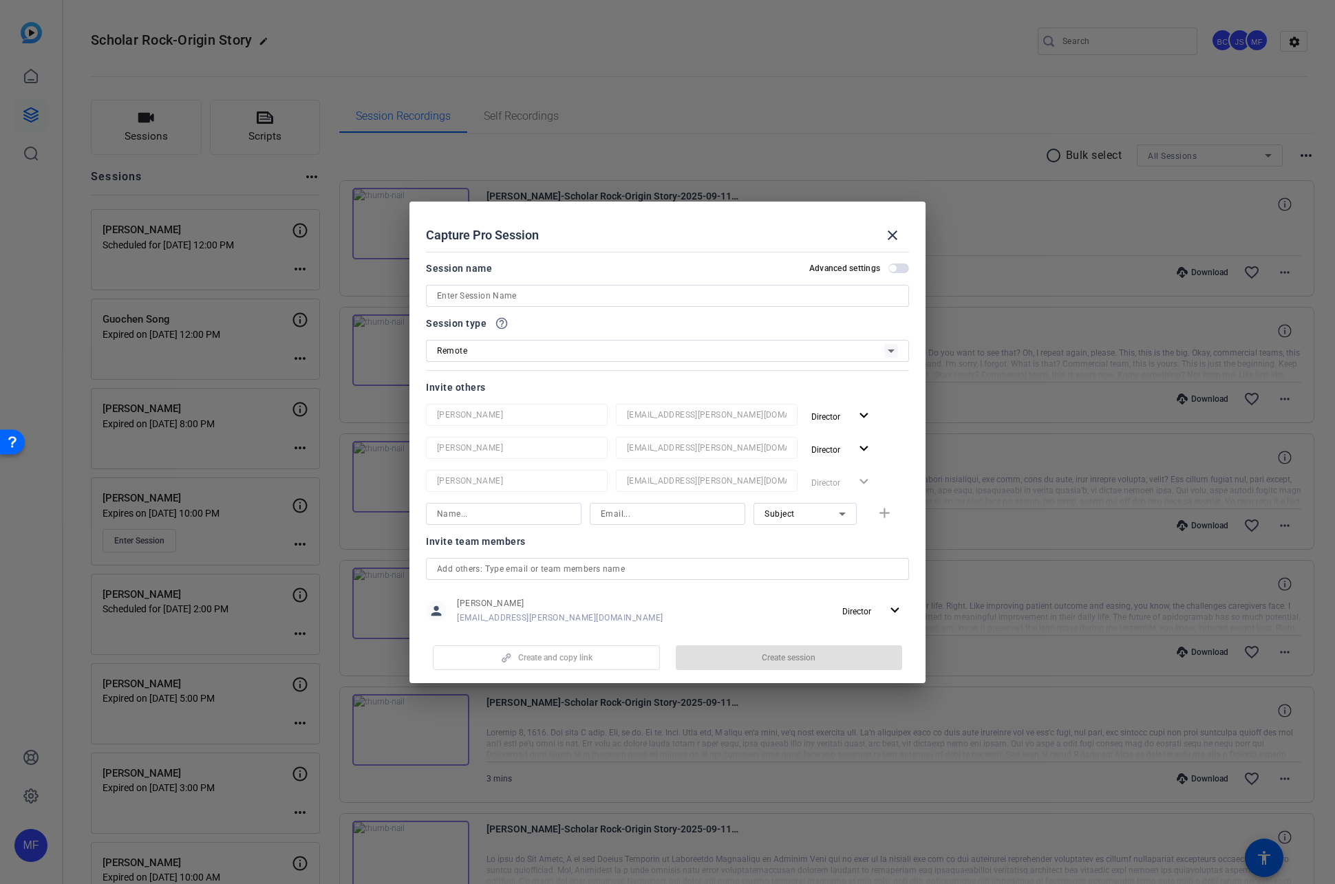
click at [498, 296] on input at bounding box center [667, 296] width 461 height 17
paste input "[PERSON_NAME]"
type input "[PERSON_NAME]"
click at [895, 270] on span "button" at bounding box center [892, 268] width 7 height 7
click at [479, 573] on input "text" at bounding box center [667, 569] width 461 height 17
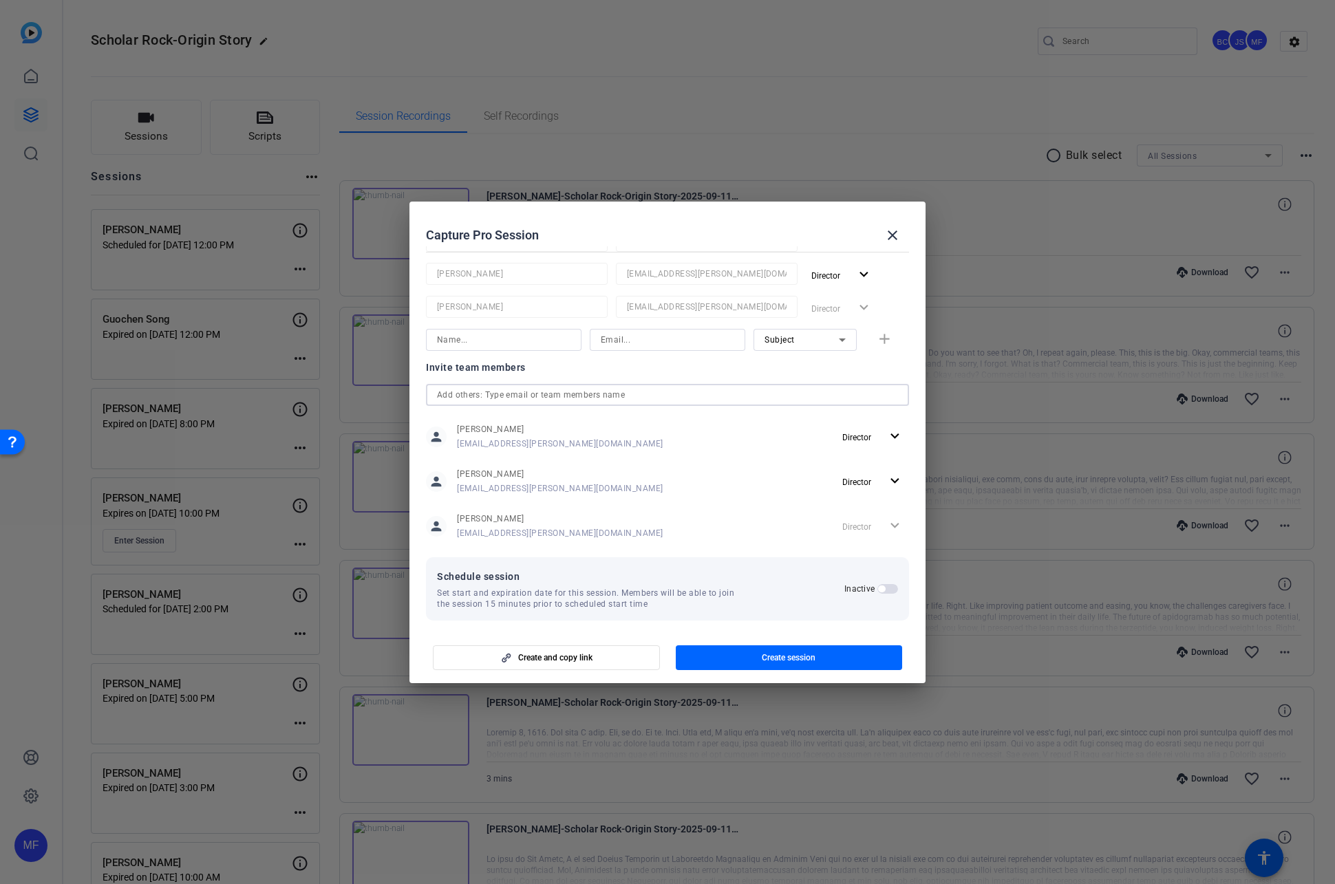
scroll to position [182, 0]
click at [889, 582] on span "button" at bounding box center [887, 581] width 21 height 10
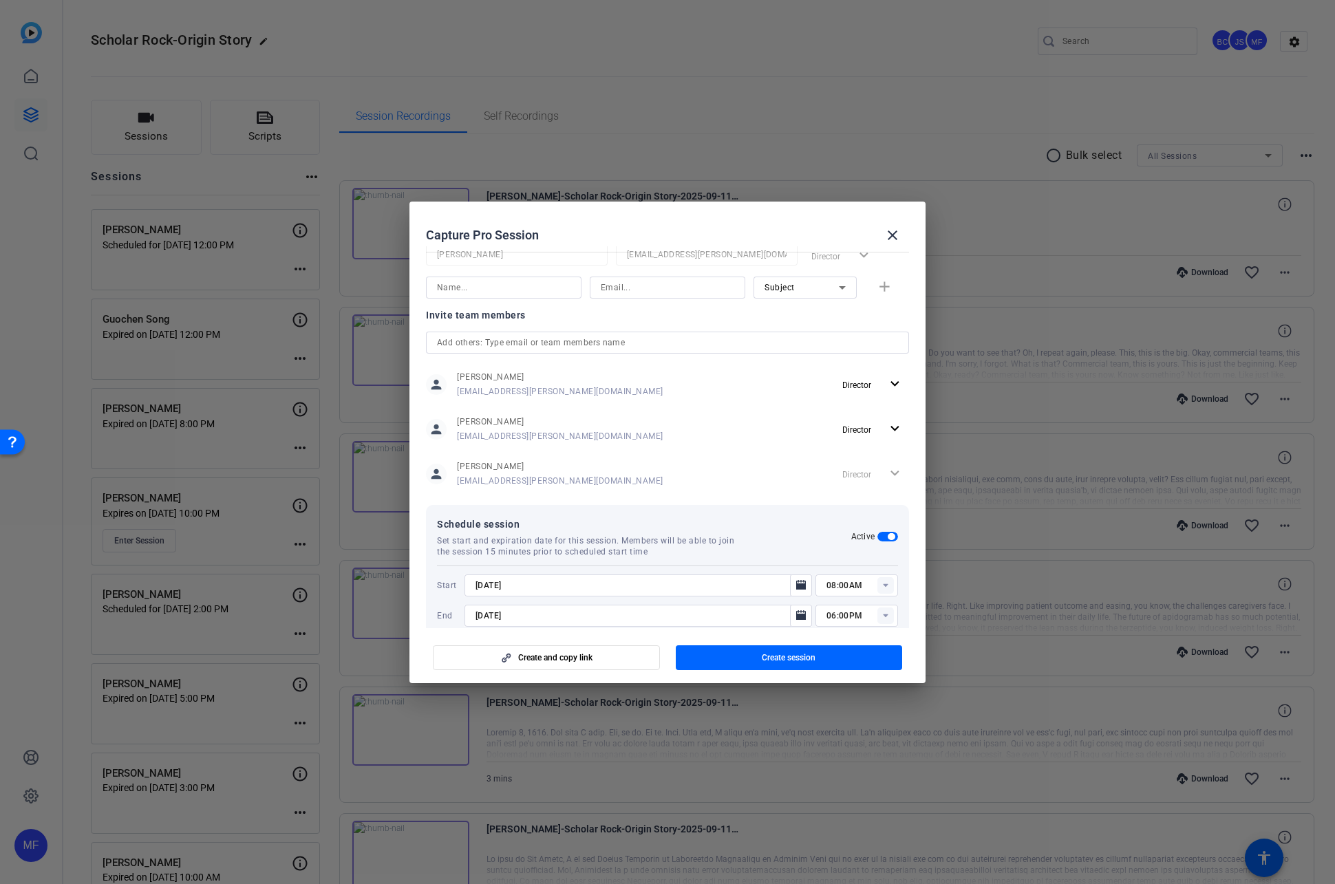
scroll to position [251, 0]
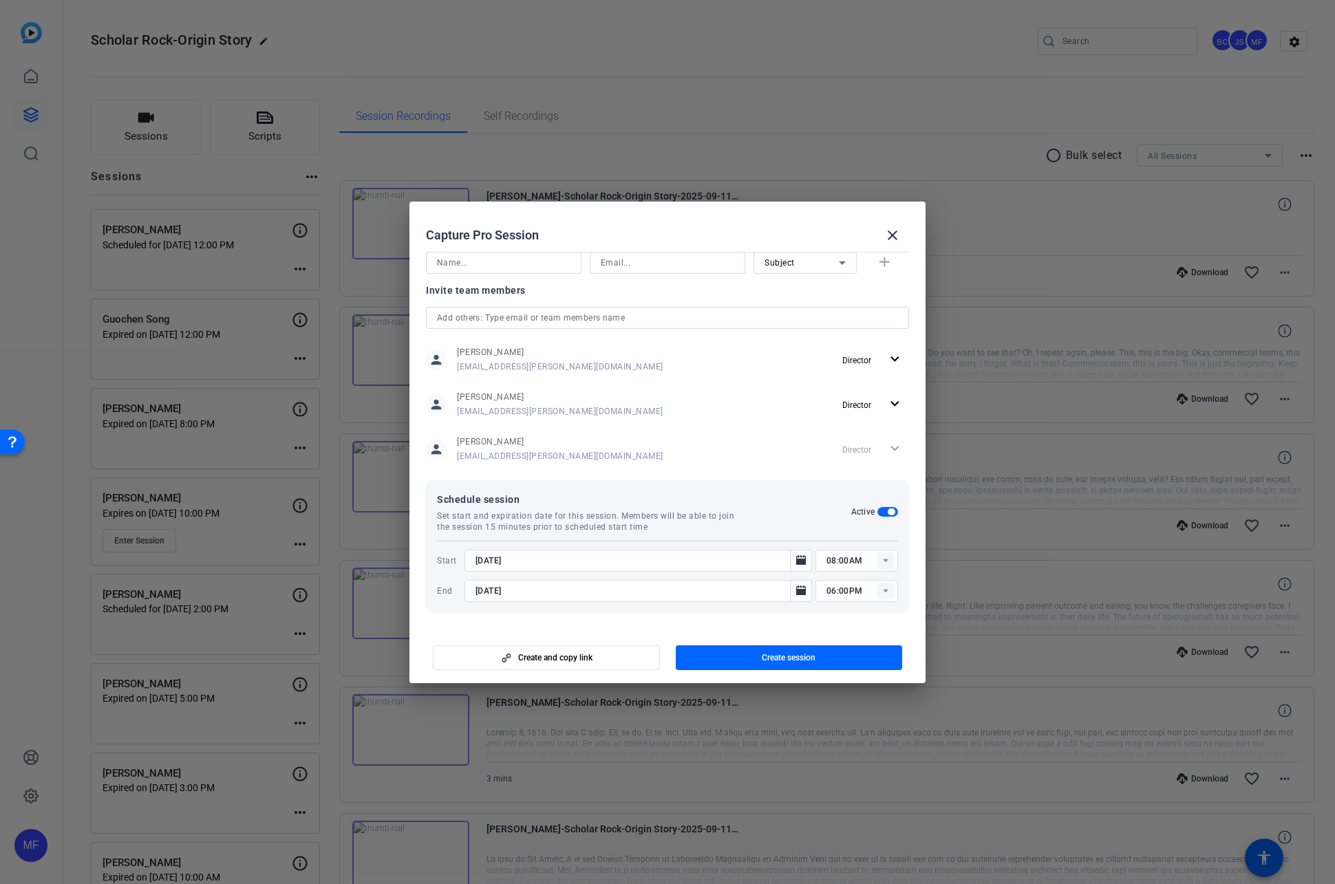
click at [486, 565] on input "[DATE]" at bounding box center [631, 560] width 312 height 17
type input "[DATE]"
type input "04:00PM"
type input "[DATE]"
type input "05:00PM"
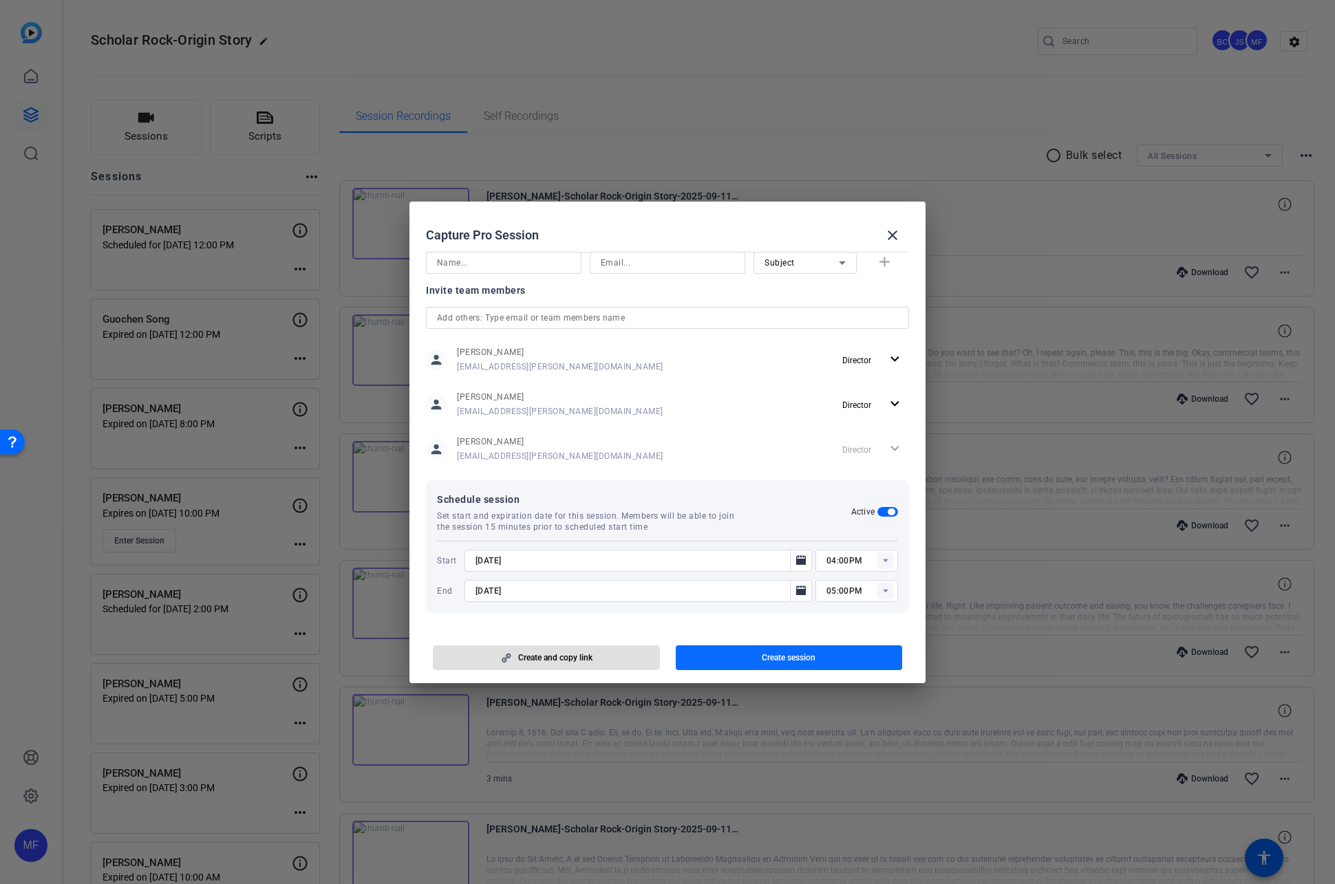
click at [733, 657] on span "button" at bounding box center [789, 657] width 227 height 33
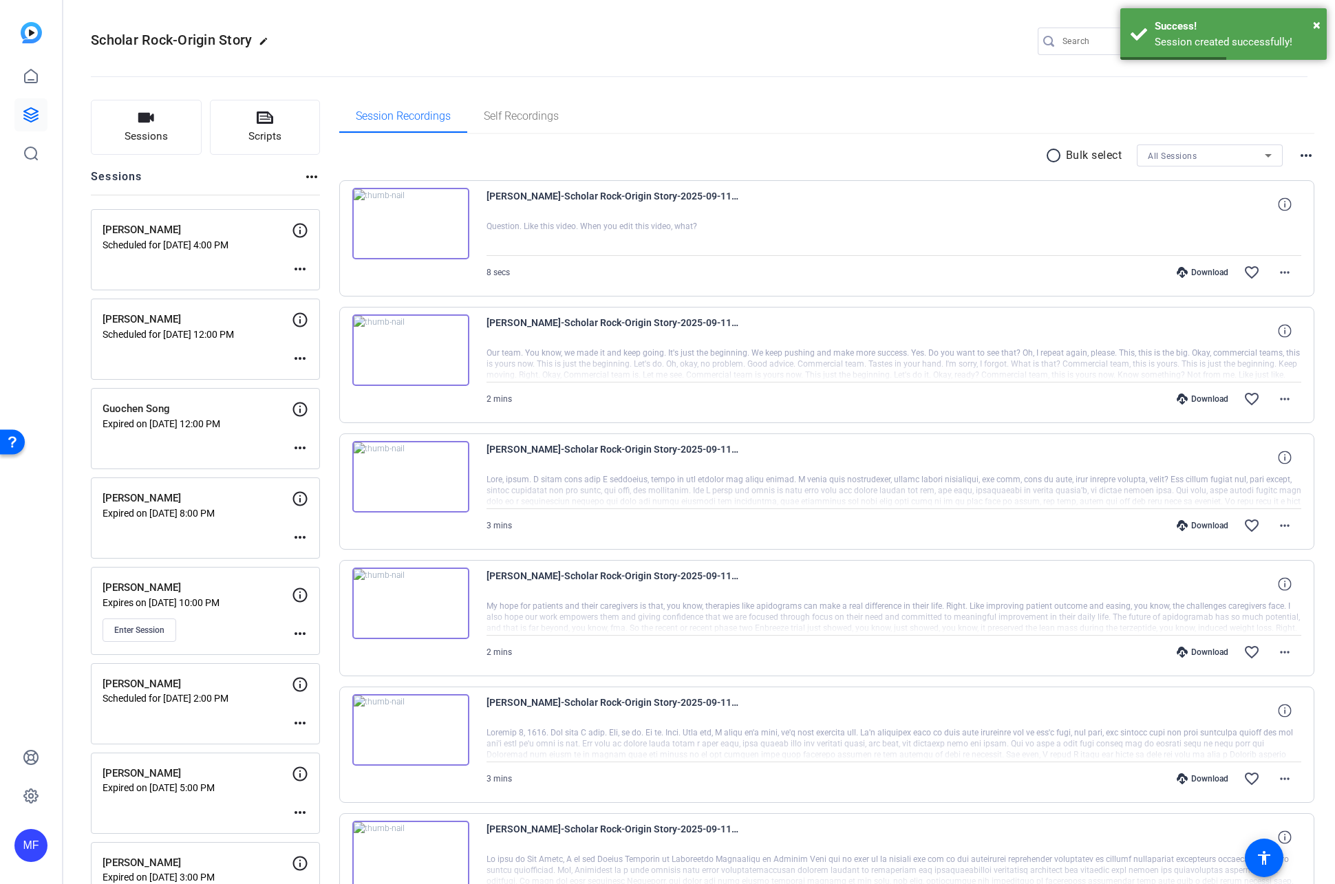
click at [300, 270] on mat-icon "more_horiz" at bounding box center [300, 269] width 17 height 17
click at [321, 293] on span "Edit Session" at bounding box center [334, 289] width 63 height 17
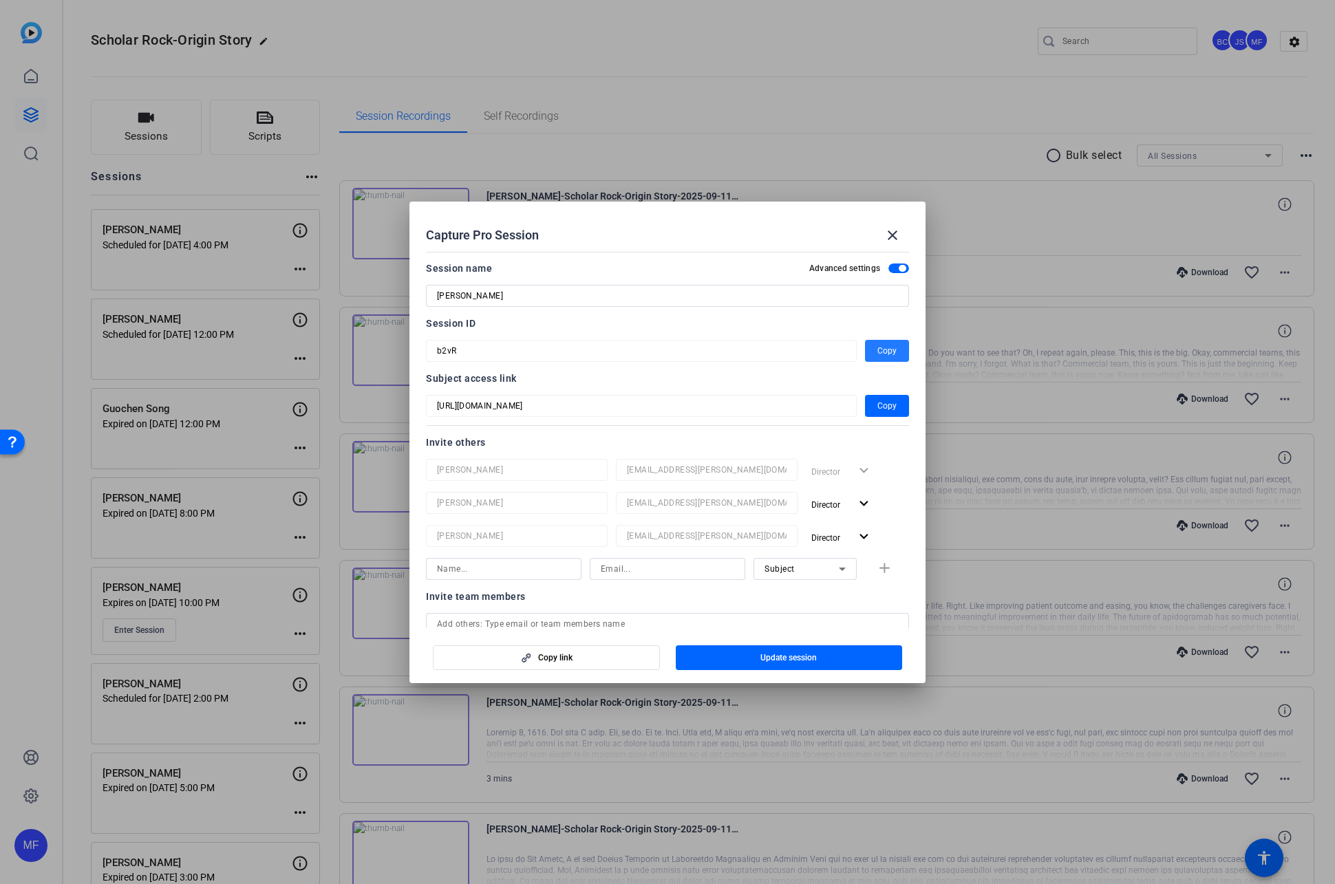
click at [885, 354] on span "Copy" at bounding box center [886, 351] width 19 height 17
click at [878, 352] on span "Copy" at bounding box center [886, 351] width 19 height 17
click at [898, 233] on mat-icon "close" at bounding box center [892, 235] width 17 height 17
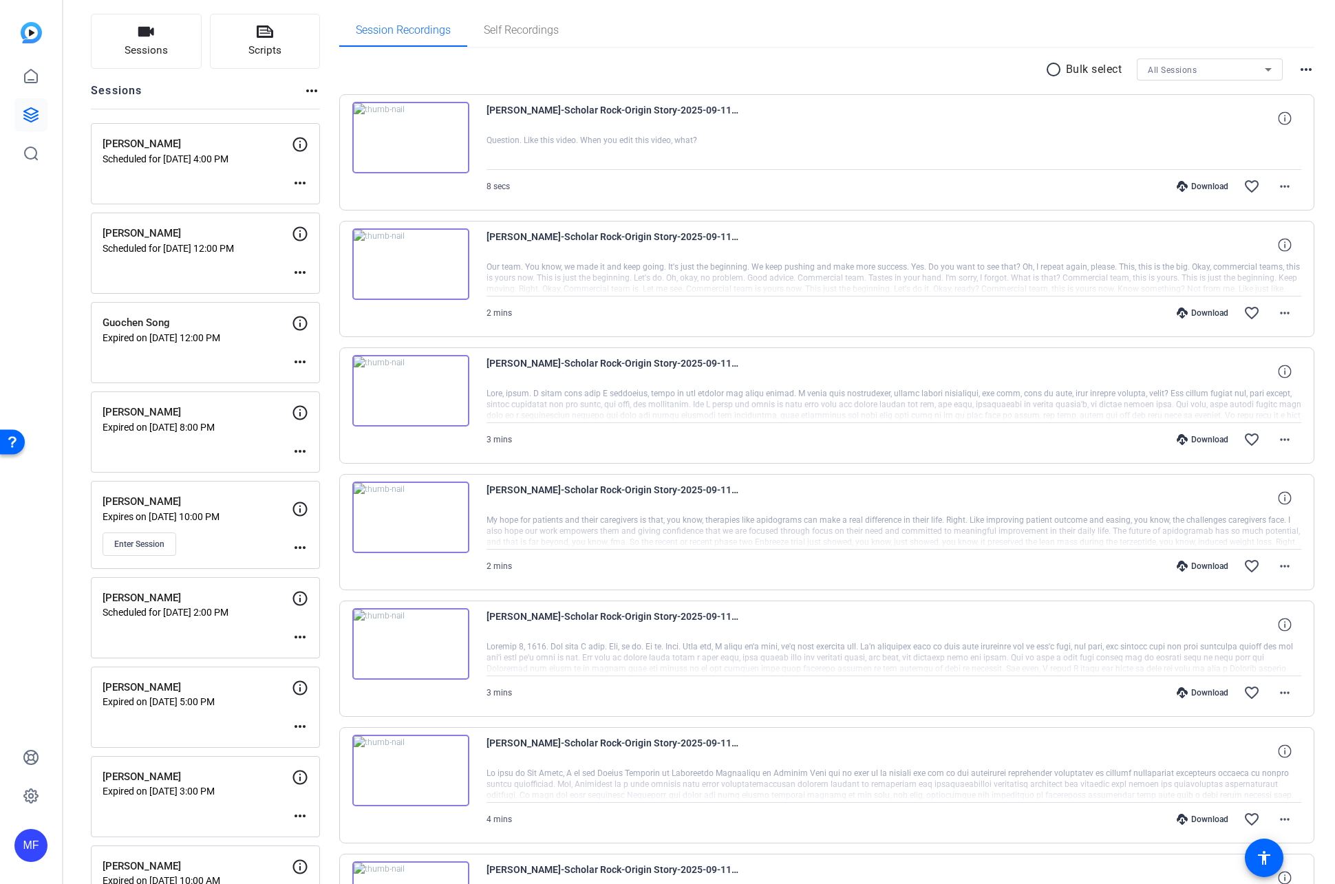
scroll to position [85, 0]
click at [298, 550] on mat-icon "more_horiz" at bounding box center [300, 549] width 17 height 17
click at [311, 568] on span "Edit Session" at bounding box center [334, 569] width 63 height 17
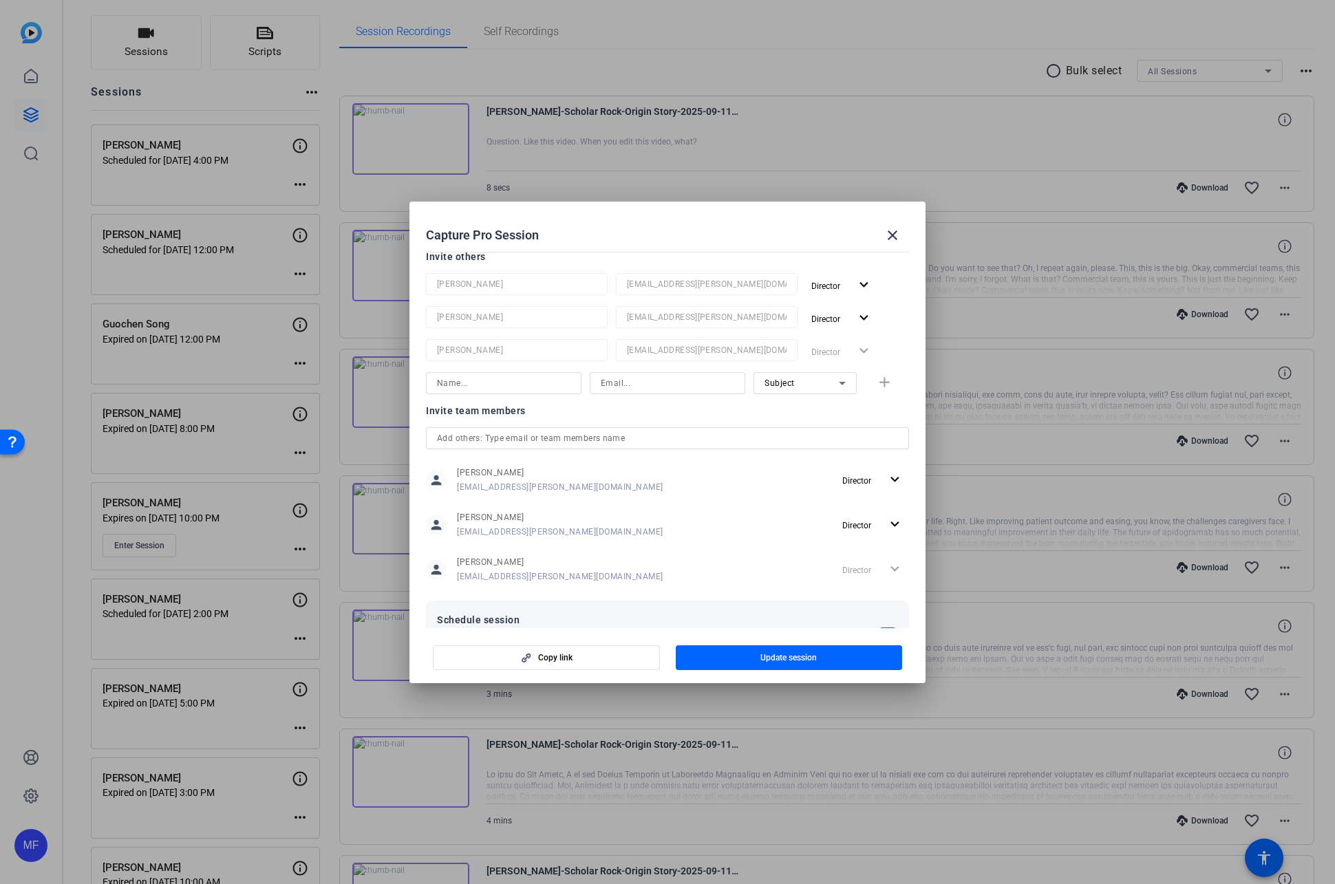
scroll to position [306, 0]
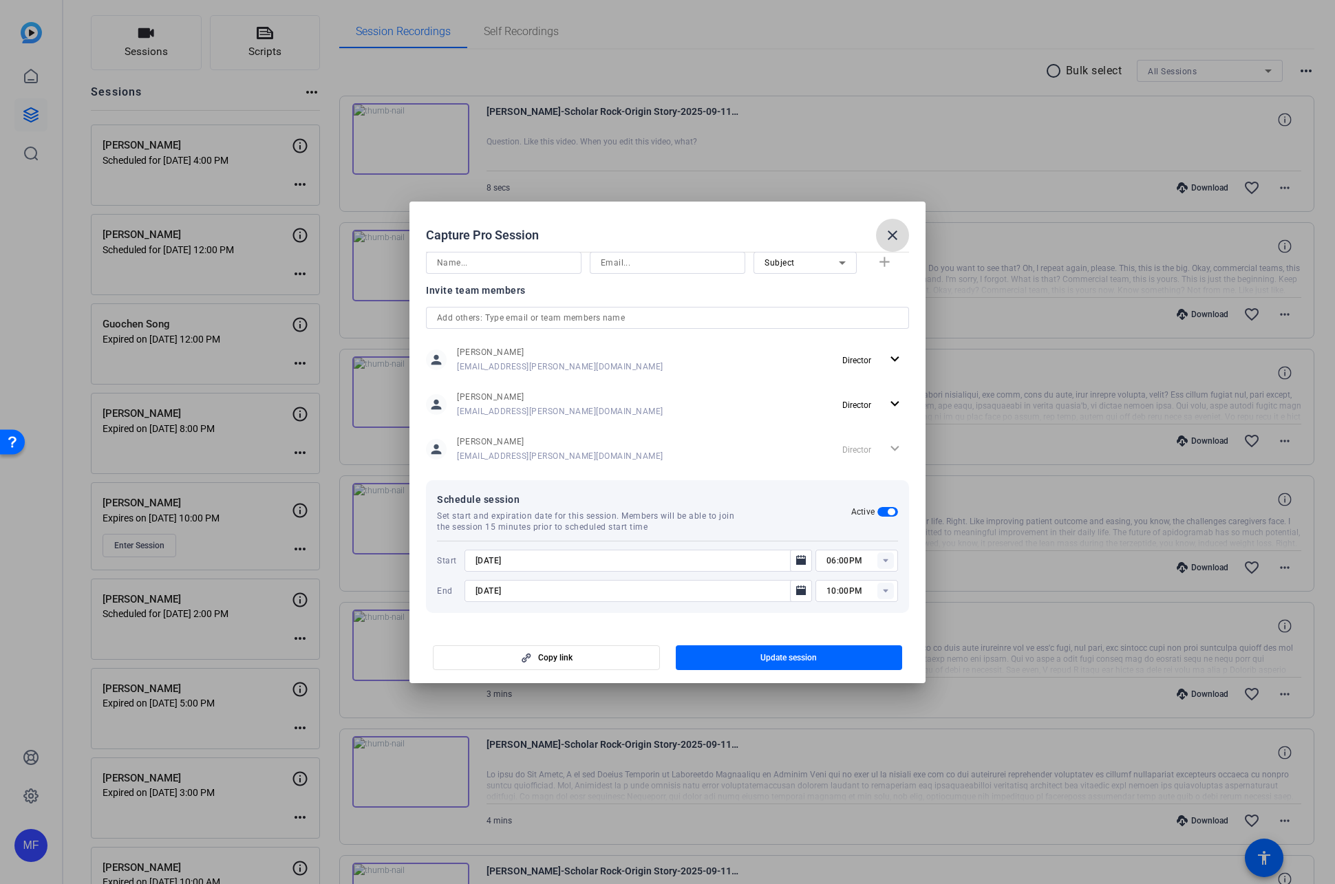
click at [887, 237] on mat-icon "close" at bounding box center [892, 235] width 17 height 17
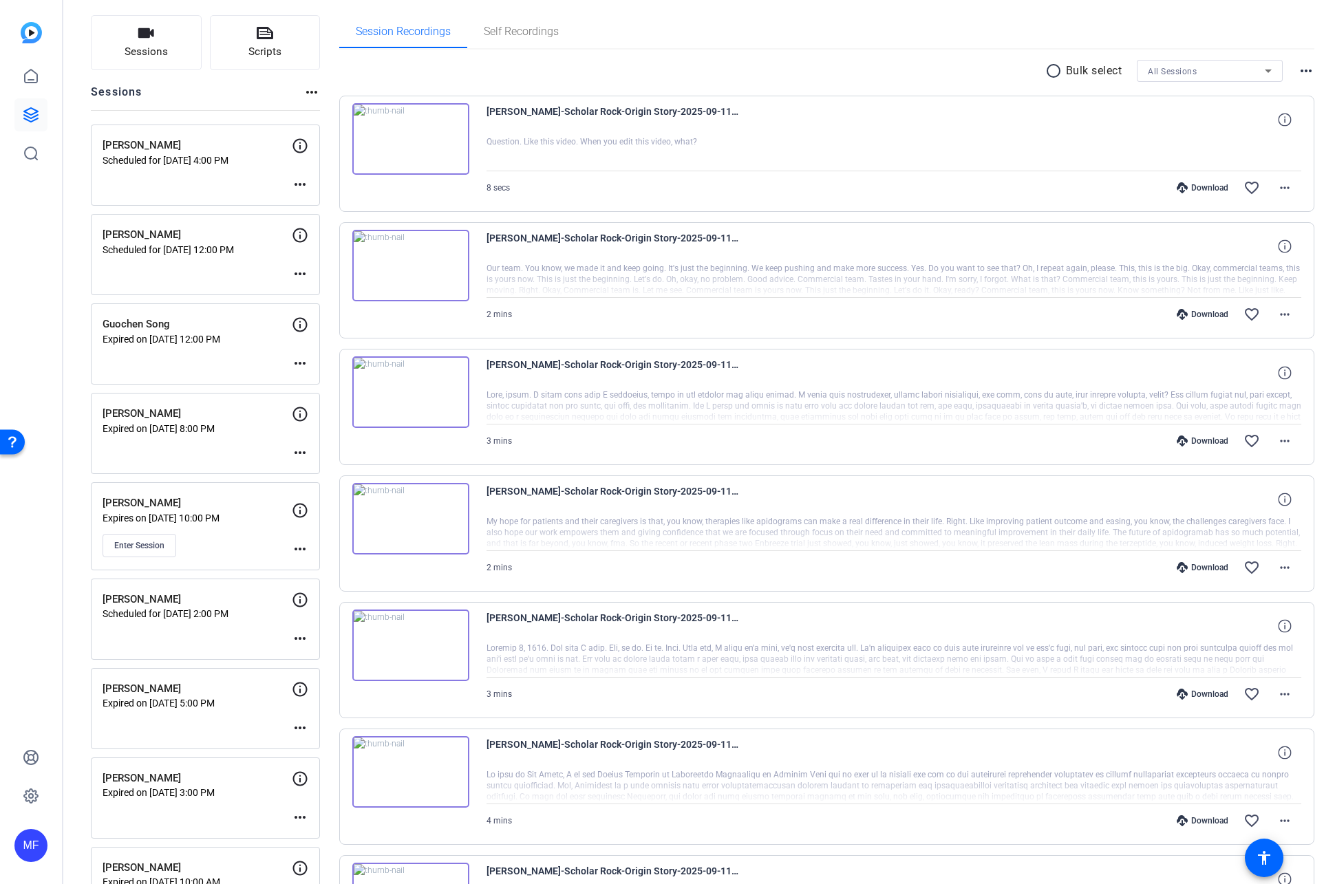
scroll to position [0, 0]
